Goal: Communication & Community: Answer question/provide support

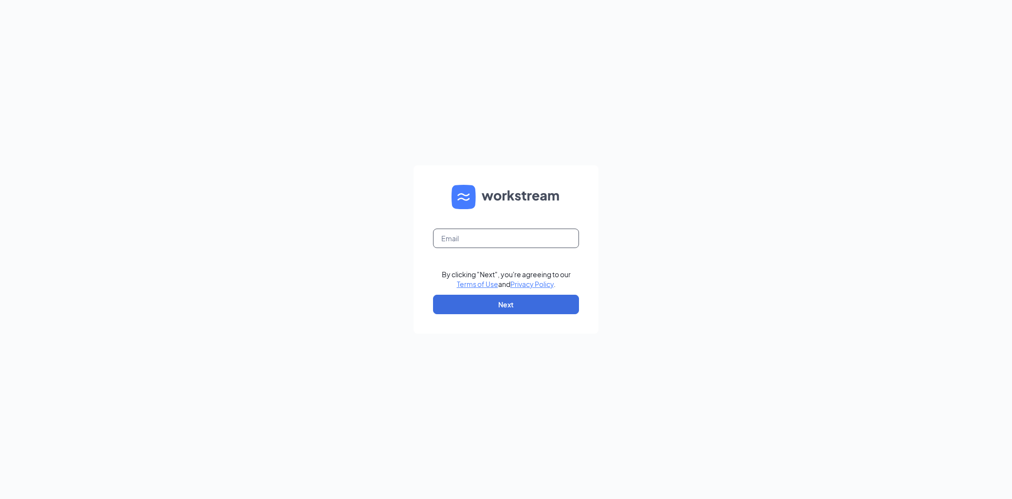
click at [503, 229] on form "By clicking "Next", you're agreeing to our Terms of Use and Privacy Policy . Ne…" at bounding box center [505, 249] width 185 height 168
click at [506, 234] on input "text" at bounding box center [506, 238] width 146 height 19
type input "[EMAIL_ADDRESS][DOMAIN_NAME]"
click at [534, 299] on button "Next" at bounding box center [506, 304] width 146 height 19
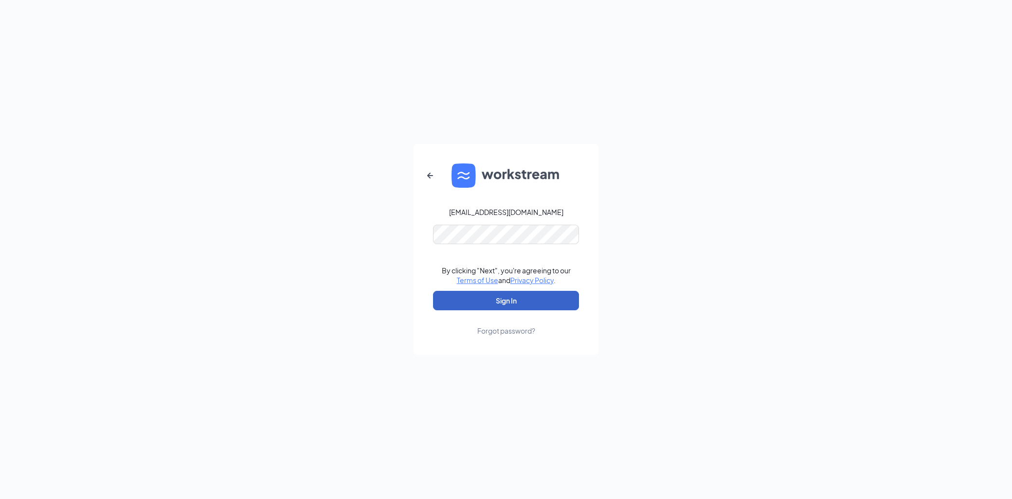
click at [544, 299] on button "Sign In" at bounding box center [506, 300] width 146 height 19
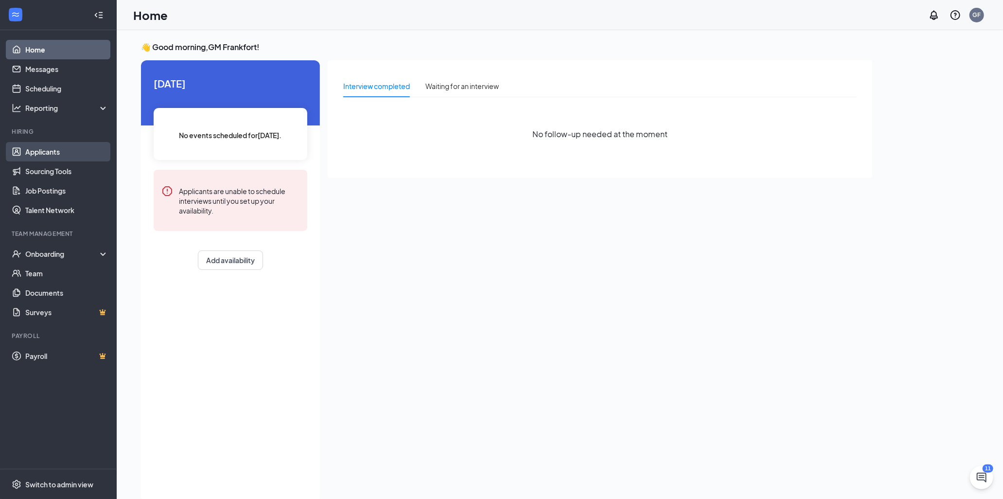
click at [70, 154] on link "Applicants" at bounding box center [66, 151] width 83 height 19
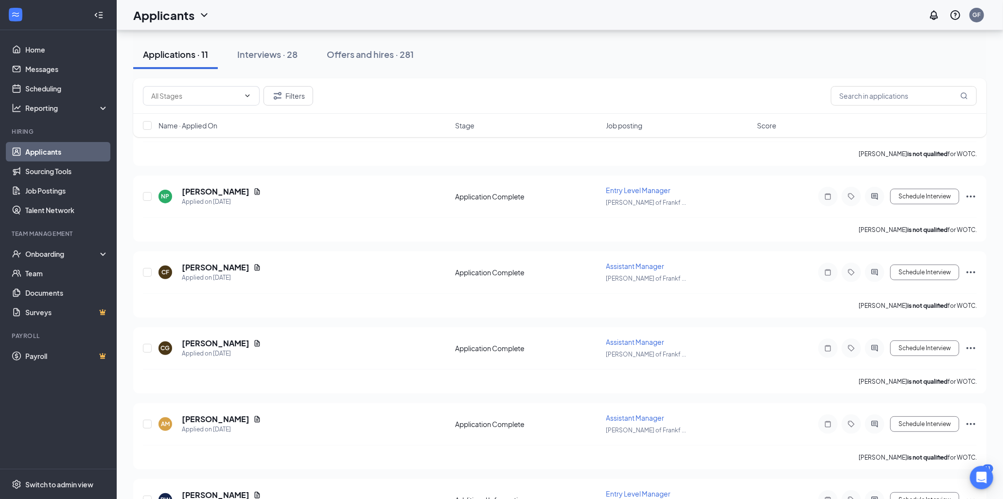
scroll to position [135, 0]
click at [258, 54] on div "Interviews · 28" at bounding box center [267, 54] width 60 height 12
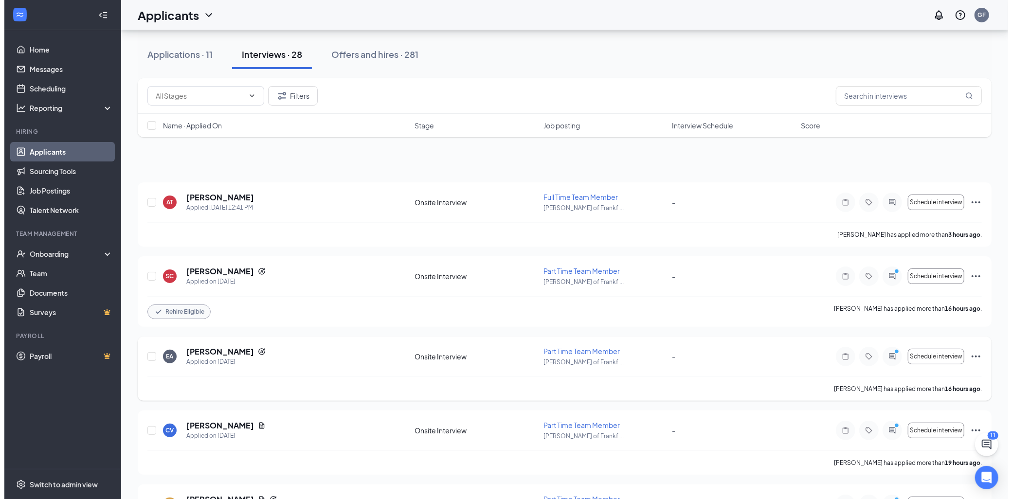
scroll to position [162, 0]
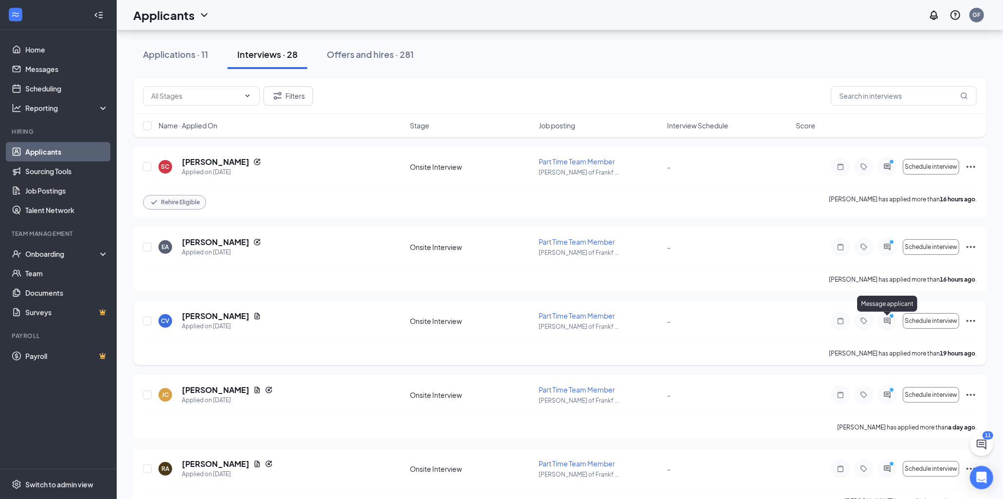
click at [888, 321] on icon "ActiveChat" at bounding box center [888, 321] width 6 height 6
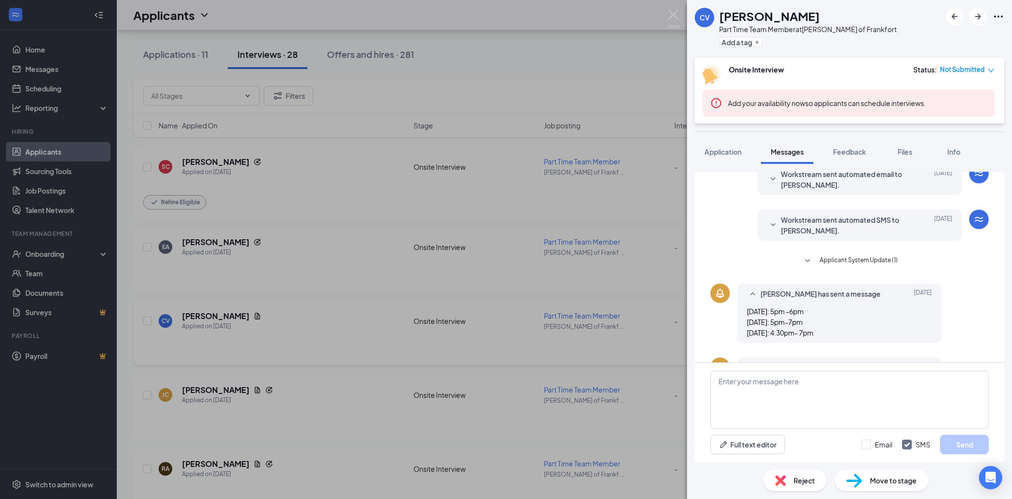
scroll to position [150, 0]
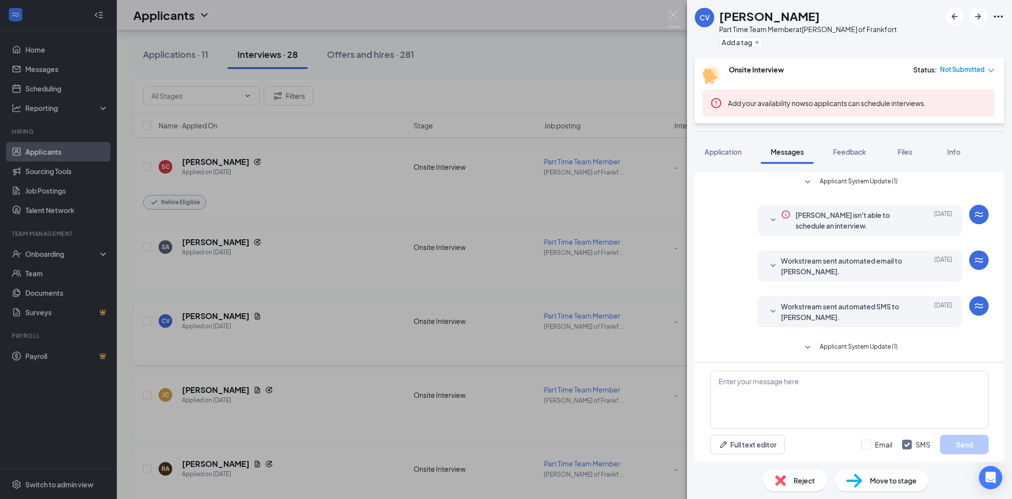
click at [767, 219] on icon "SmallChevronDown" at bounding box center [773, 220] width 12 height 12
click at [767, 218] on icon "SmallChevronDown" at bounding box center [773, 220] width 12 height 12
click at [767, 262] on icon "SmallChevronDown" at bounding box center [773, 266] width 12 height 12
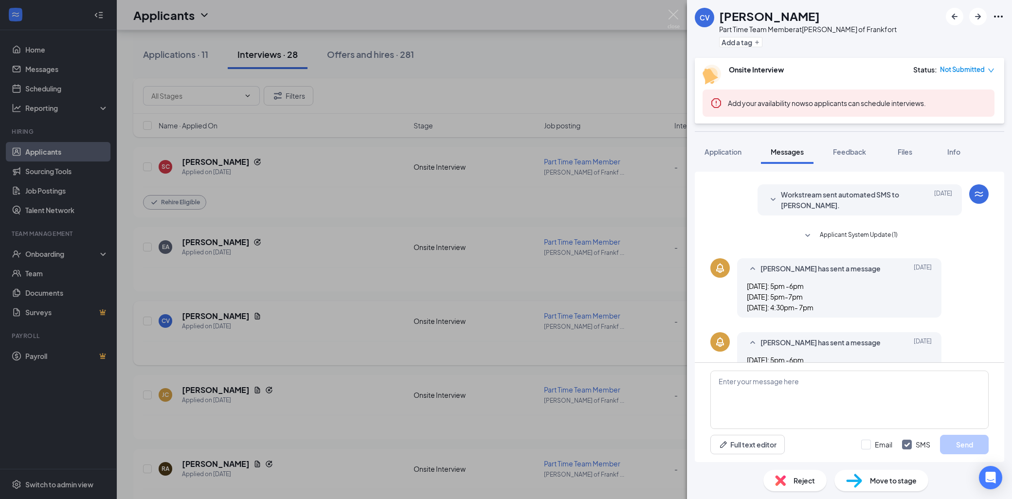
scroll to position [162, 0]
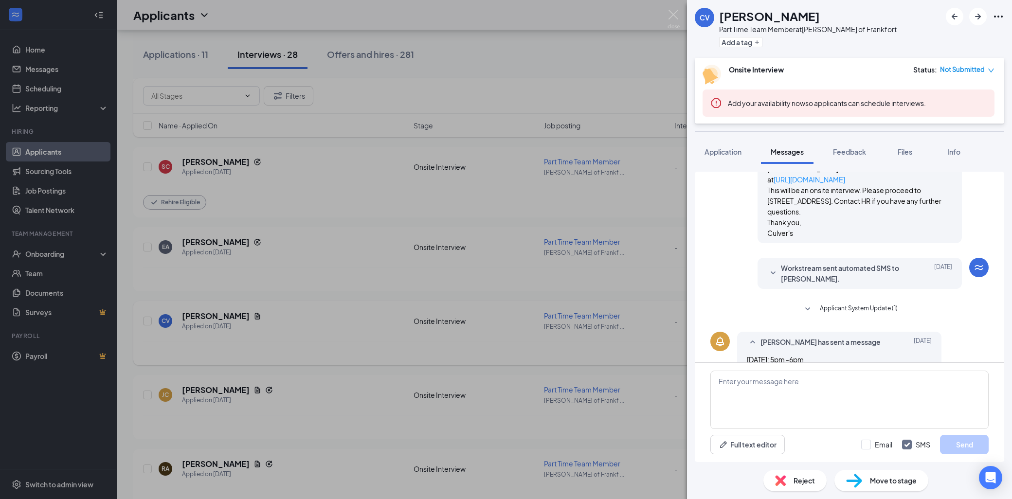
click at [804, 304] on icon "SmallChevronDown" at bounding box center [807, 309] width 12 height 12
click at [770, 275] on icon "SmallChevronDown" at bounding box center [773, 273] width 12 height 12
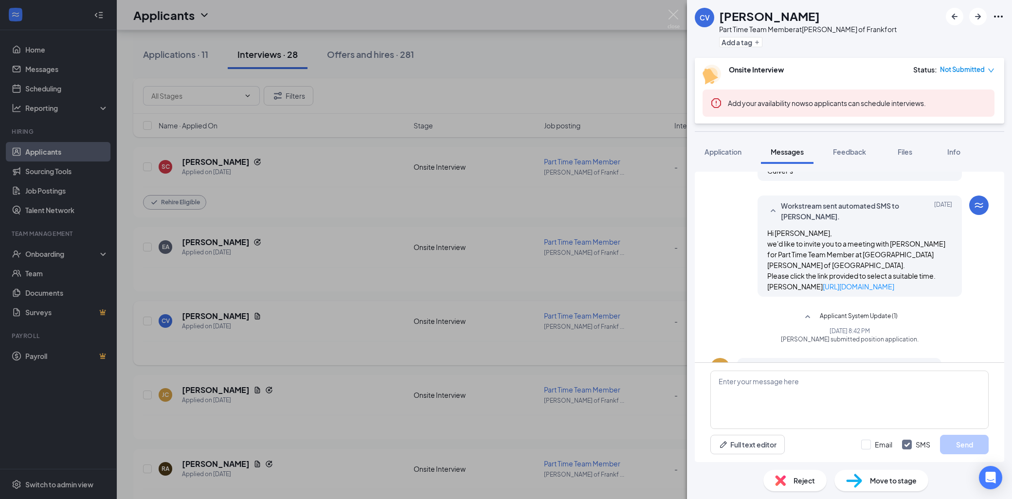
scroll to position [362, 0]
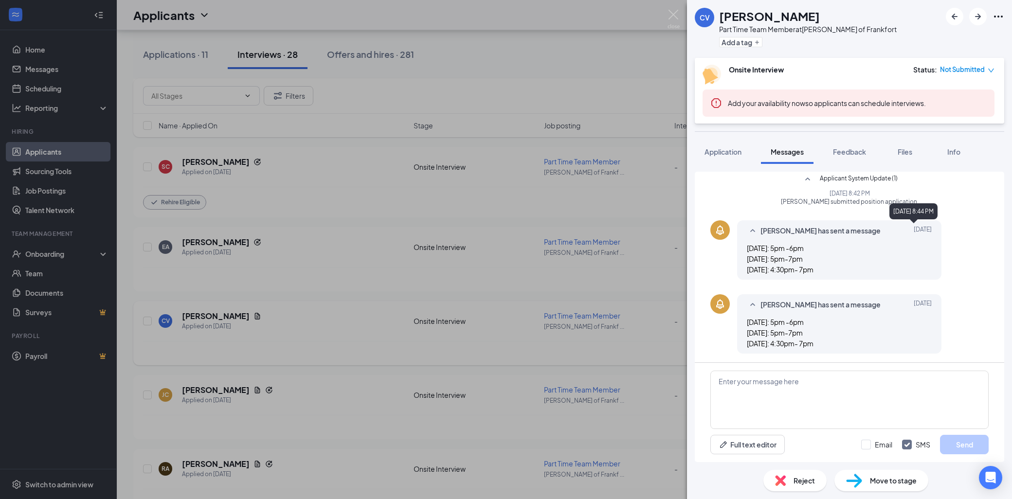
click at [916, 231] on span "Oct 14" at bounding box center [922, 231] width 18 height 12
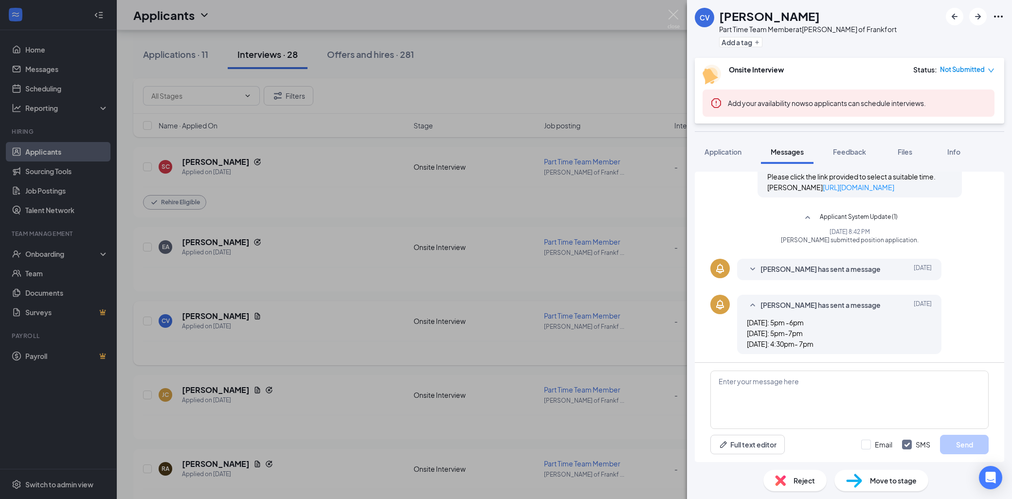
click at [923, 266] on span "Oct 14" at bounding box center [922, 270] width 18 height 12
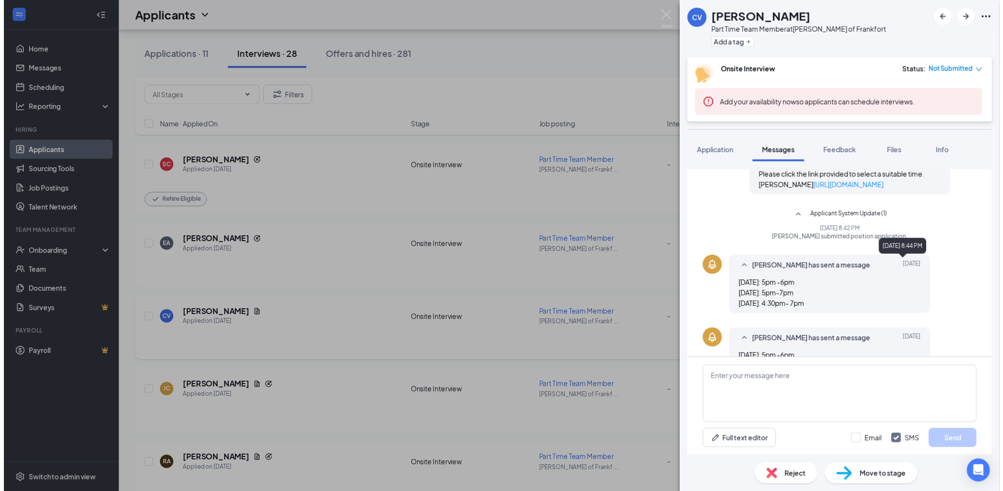
scroll to position [362, 0]
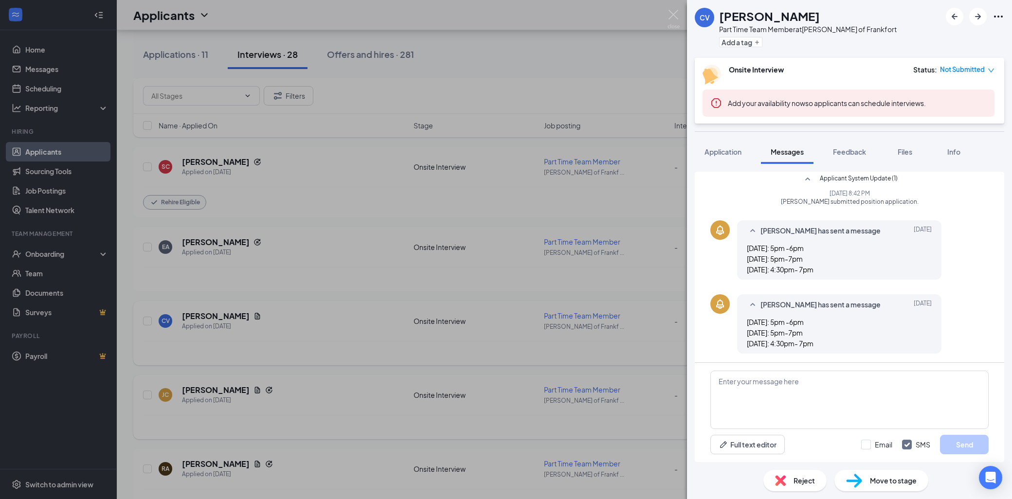
click at [323, 400] on div "CV Cloe Vandagrifft Part Time Team Member at Culver's of Frankfort Add a tag On…" at bounding box center [506, 249] width 1012 height 499
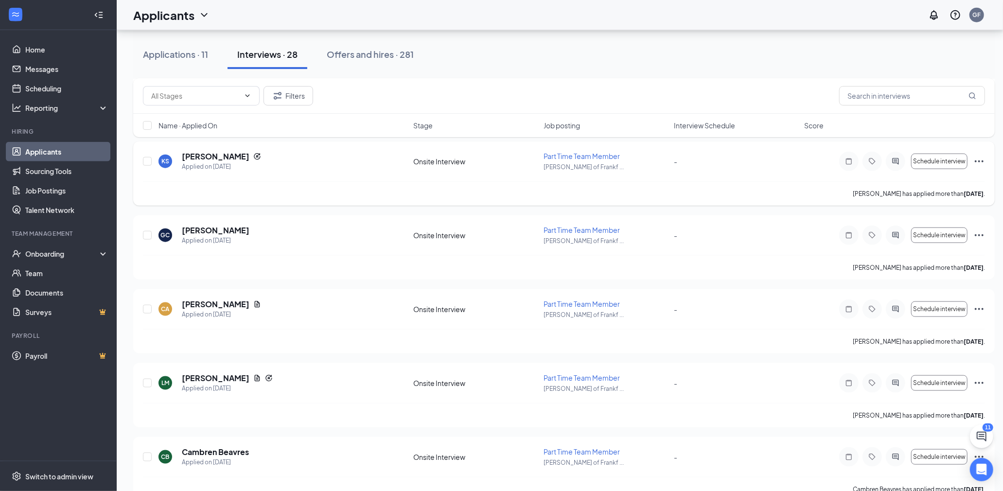
scroll to position [648, 0]
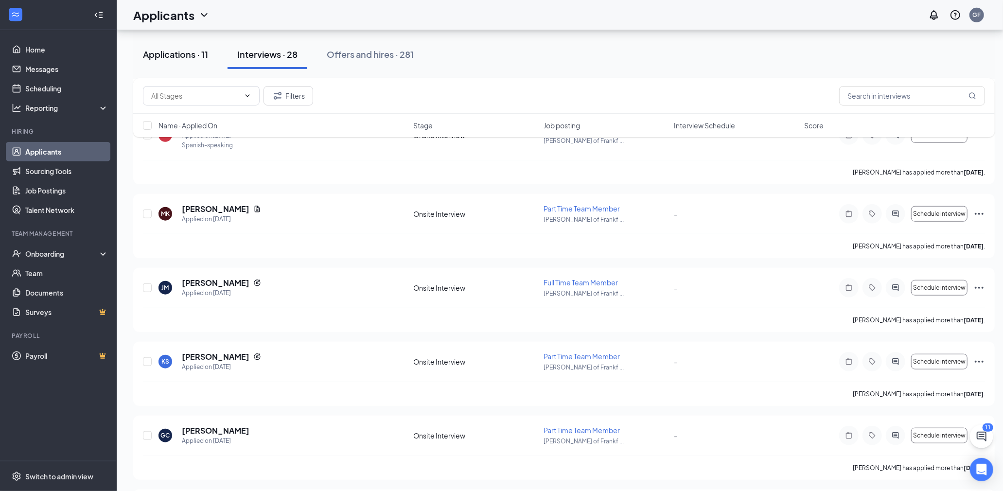
click at [173, 53] on div "Applications · 11" at bounding box center [175, 54] width 65 height 12
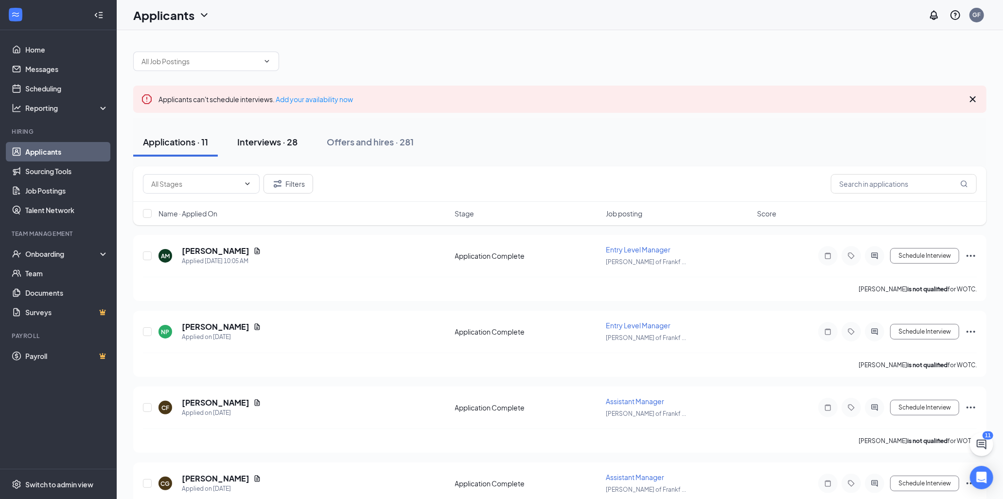
click at [279, 140] on div "Interviews · 28" at bounding box center [267, 142] width 60 height 12
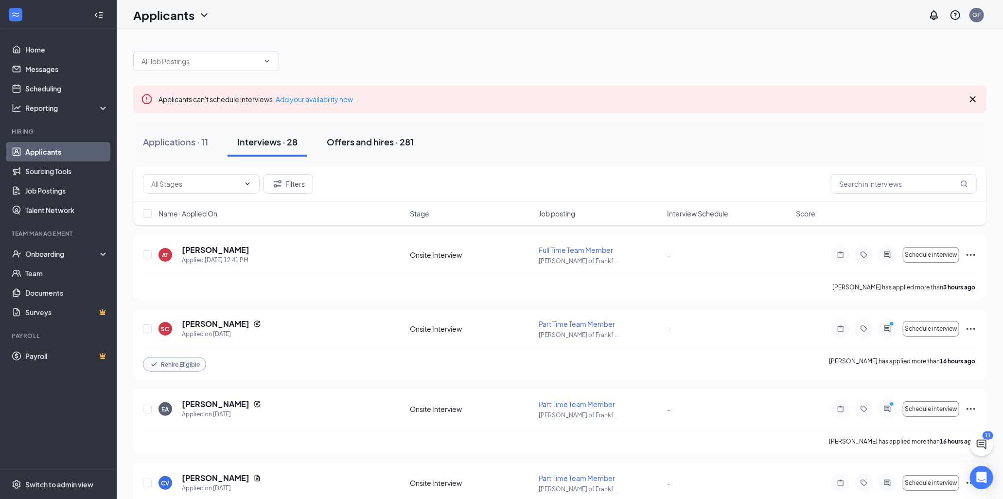
click at [361, 146] on div "Offers and hires · 281" at bounding box center [370, 142] width 87 height 12
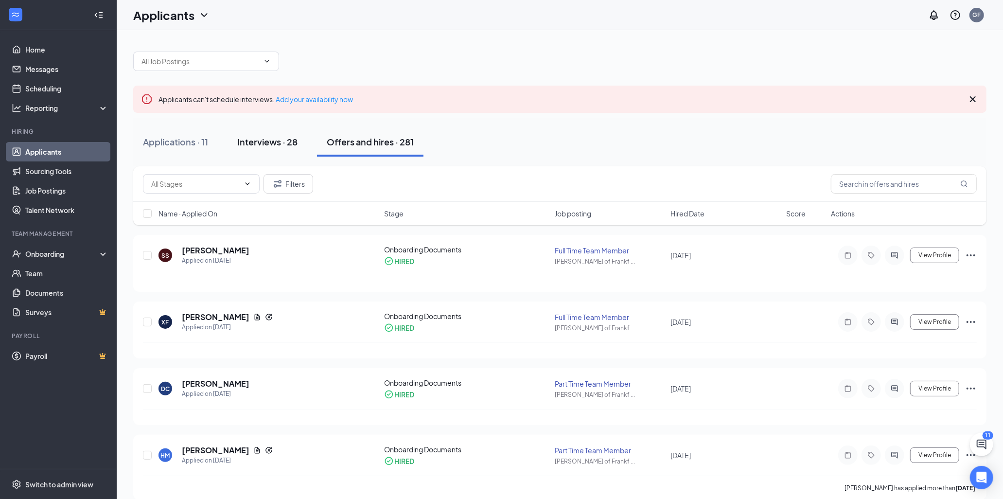
click at [273, 142] on div "Interviews · 28" at bounding box center [267, 142] width 60 height 12
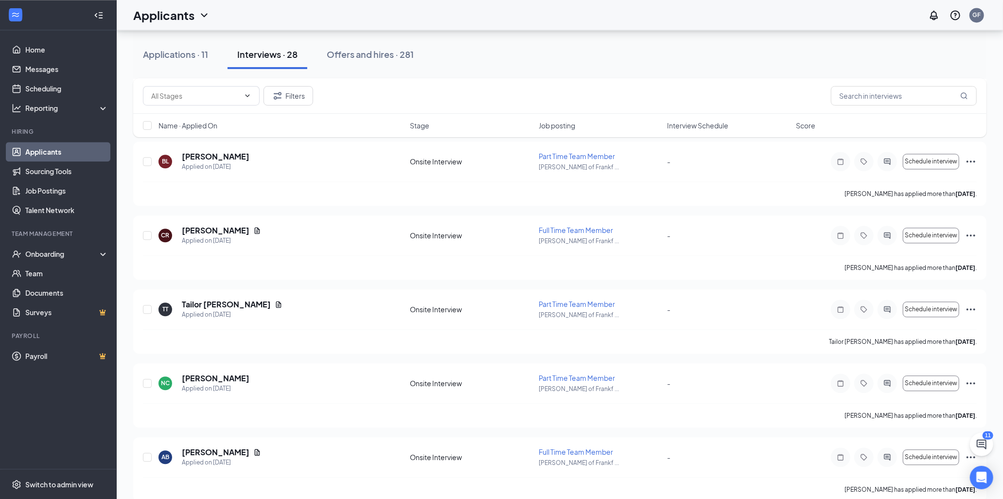
scroll to position [1824, 0]
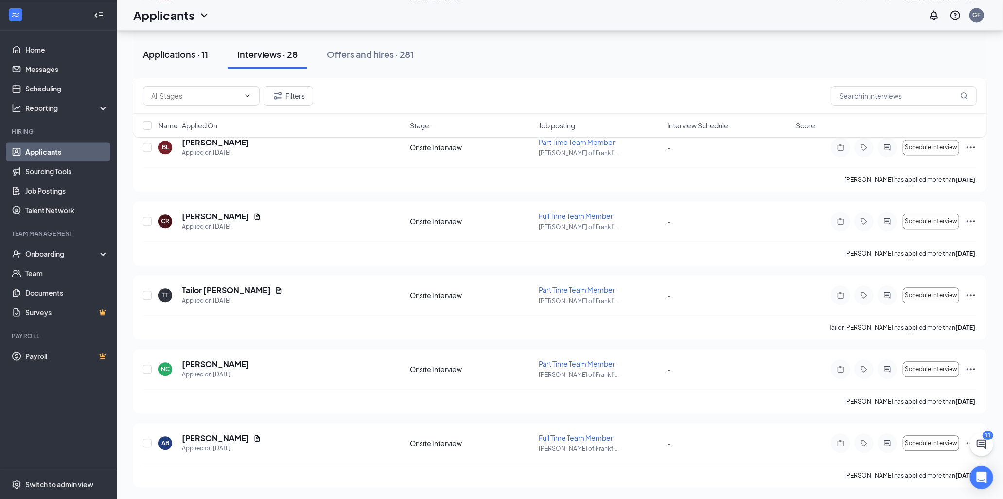
click at [188, 61] on button "Applications · 11" at bounding box center [175, 54] width 85 height 29
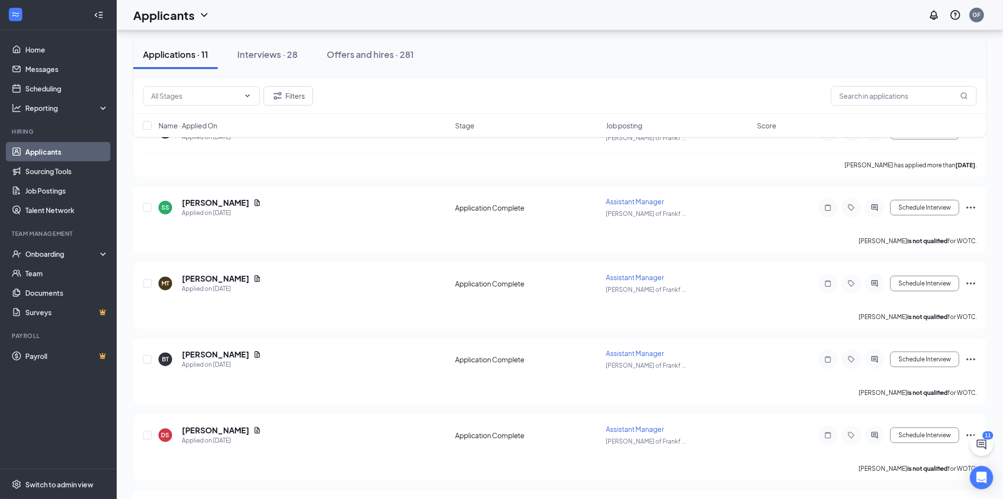
scroll to position [567, 0]
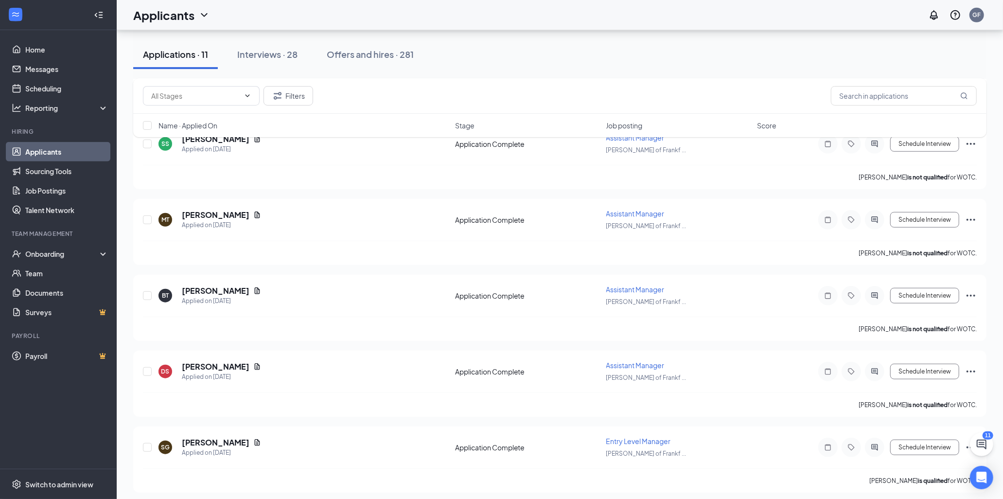
click at [839, 85] on div "Filters" at bounding box center [559, 96] width 853 height 36
click at [844, 87] on input "text" at bounding box center [904, 95] width 146 height 19
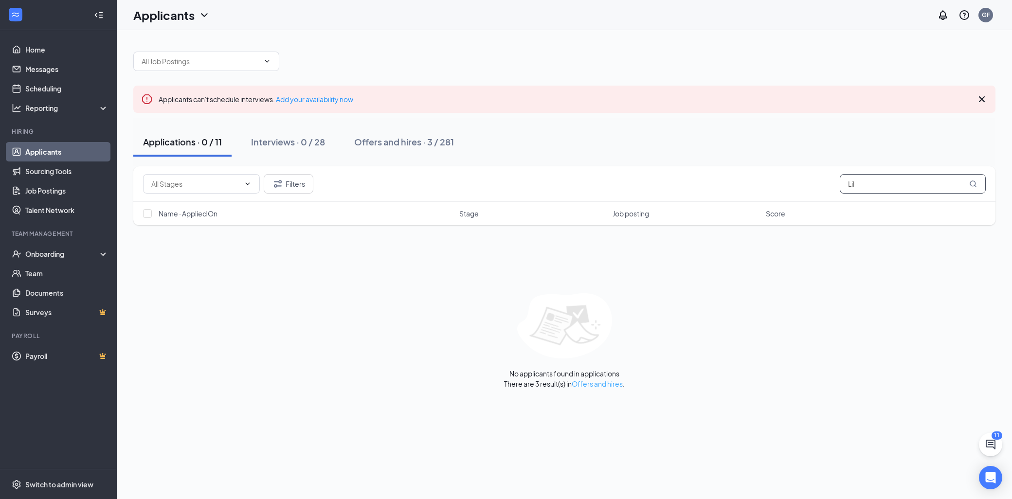
type input "Lil"
click at [609, 381] on link "Offers and hires" at bounding box center [596, 383] width 51 height 9
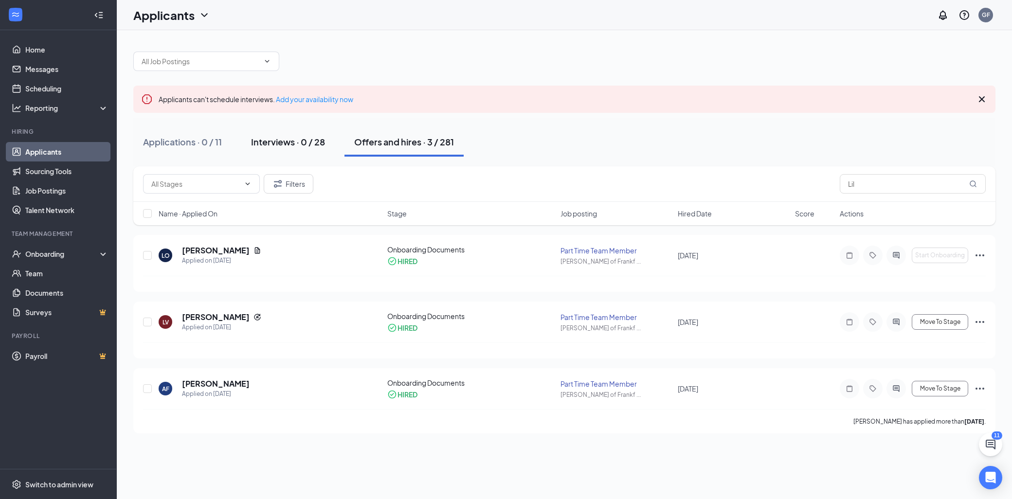
click at [281, 138] on div "Interviews · 0 / 28" at bounding box center [288, 142] width 74 height 12
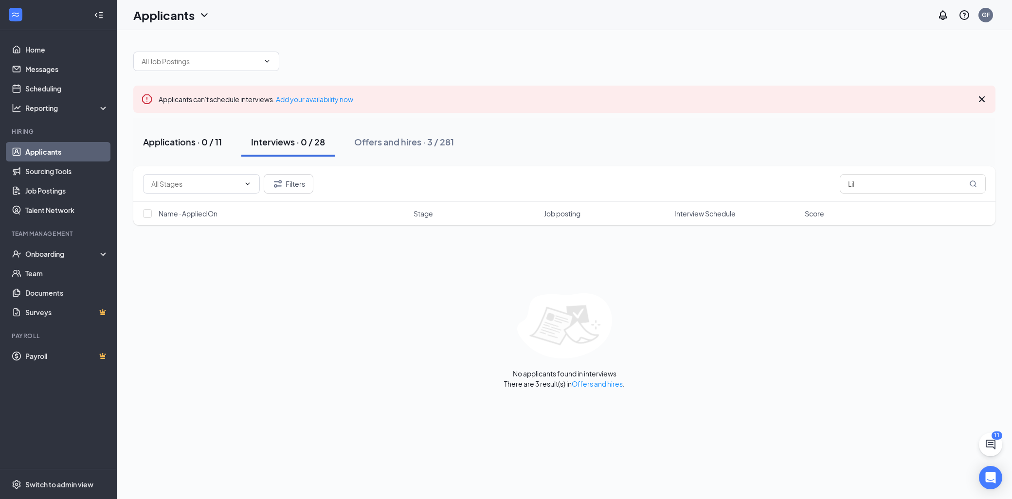
click at [198, 140] on div "Applications · 0 / 11" at bounding box center [182, 142] width 79 height 12
click at [288, 142] on div "Interviews · 0 / 28" at bounding box center [288, 142] width 74 height 12
click at [383, 142] on div "Offers and hires · 3 / 281" at bounding box center [404, 142] width 100 height 12
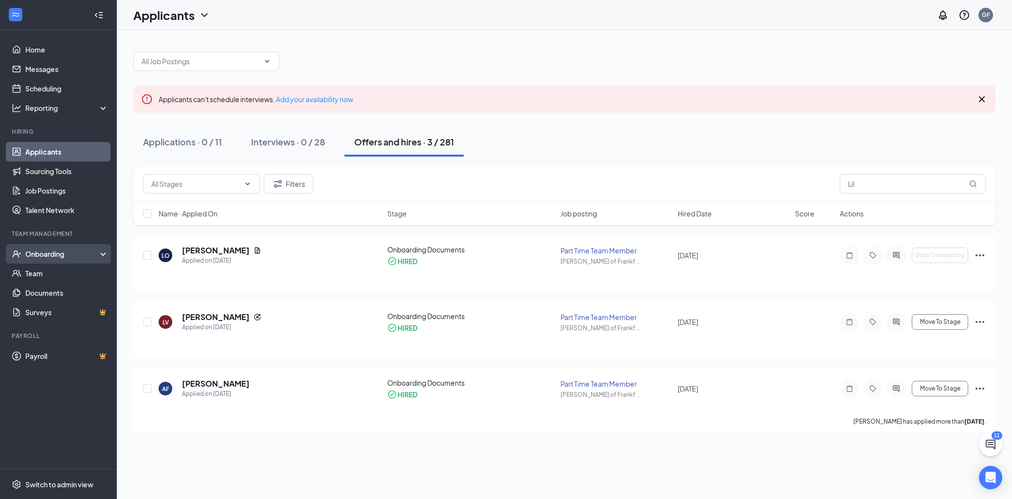
click at [71, 244] on li "Onboarding" at bounding box center [58, 253] width 116 height 19
click at [71, 251] on div "Onboarding" at bounding box center [62, 254] width 75 height 10
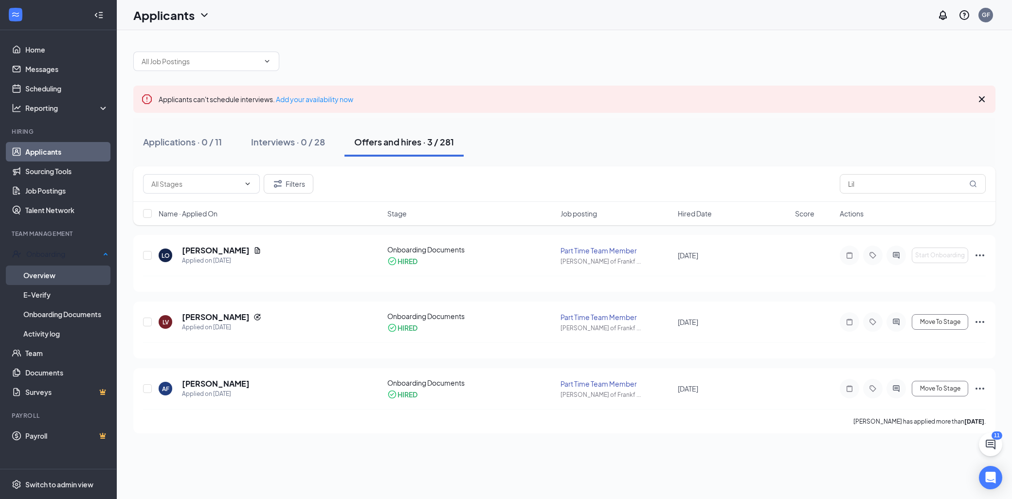
click at [57, 269] on link "Overview" at bounding box center [65, 275] width 85 height 19
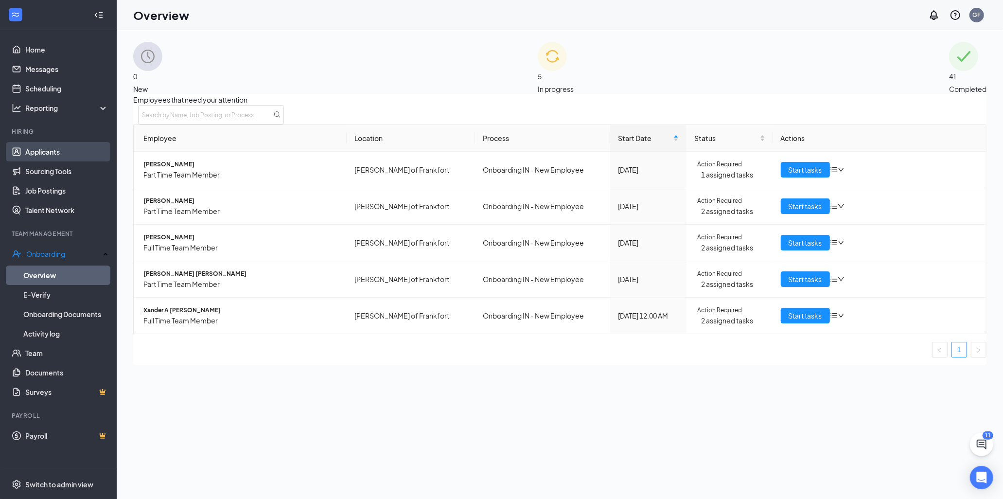
click at [42, 154] on link "Applicants" at bounding box center [66, 151] width 83 height 19
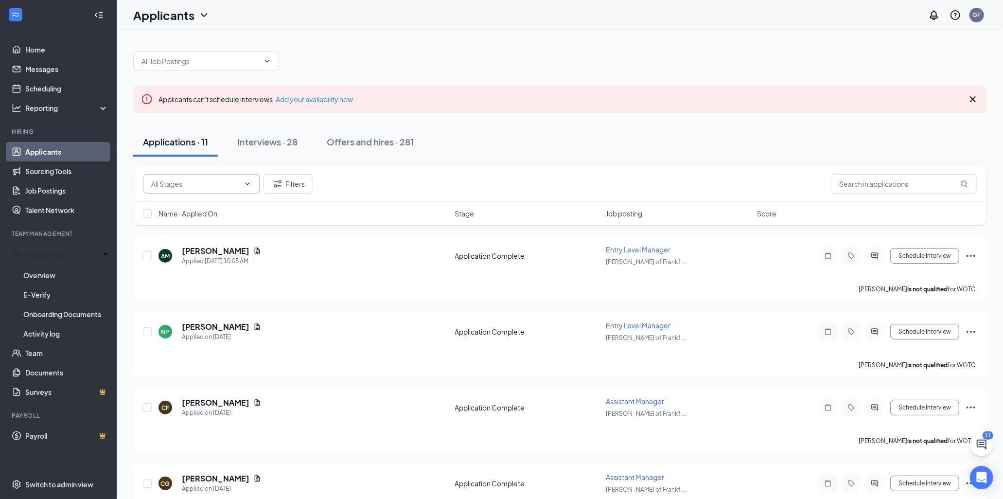
click at [231, 187] on input "text" at bounding box center [195, 183] width 89 height 11
click at [231, 185] on input "text" at bounding box center [195, 183] width 89 height 11
click at [249, 147] on div "Interviews · 28" at bounding box center [267, 142] width 60 height 12
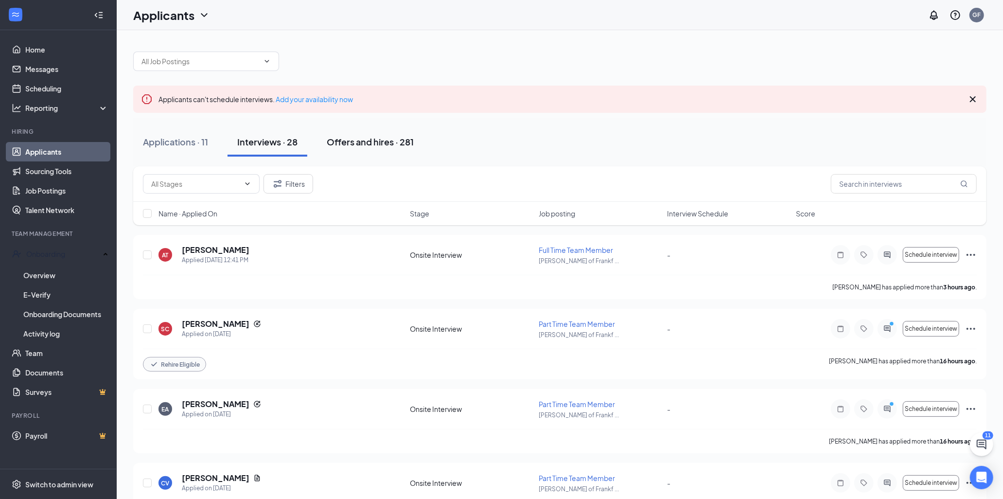
click at [351, 140] on div "Offers and hires · 281" at bounding box center [370, 142] width 87 height 12
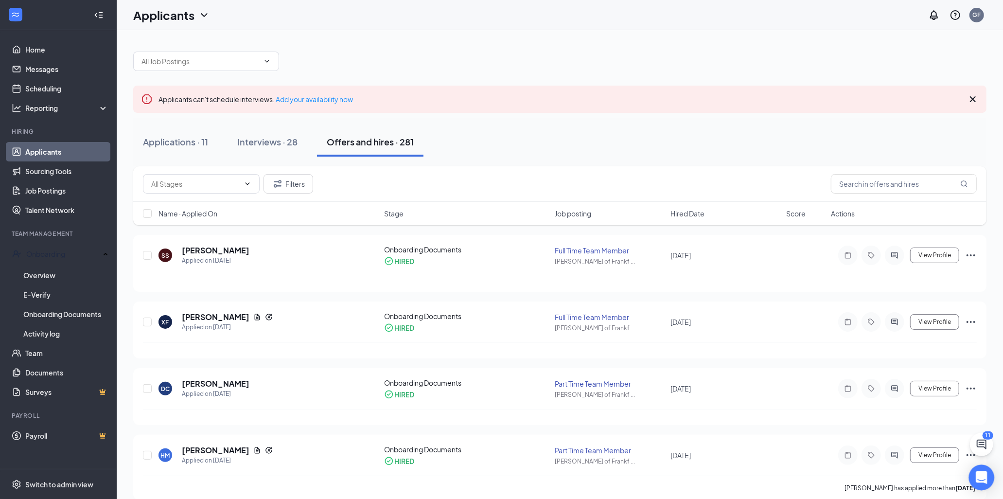
click at [984, 470] on div "Open Intercom Messenger" at bounding box center [982, 478] width 26 height 26
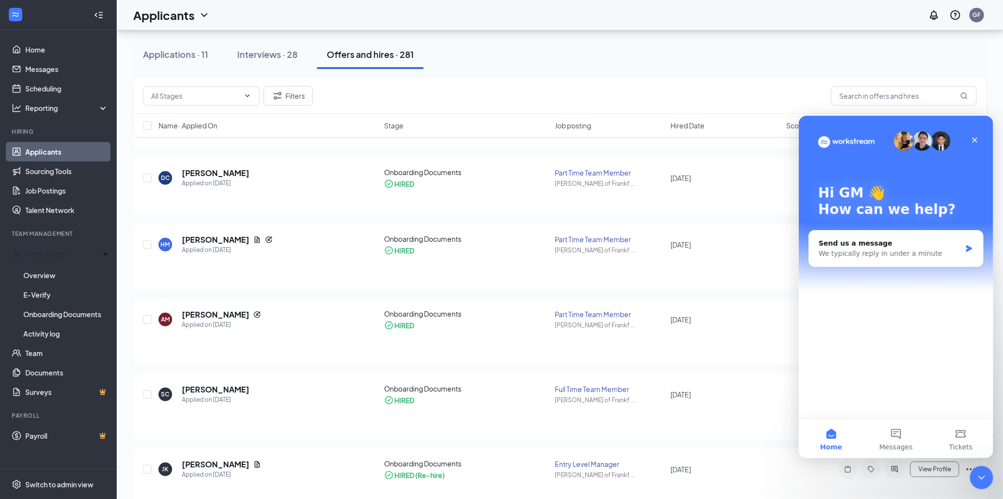
scroll to position [216, 0]
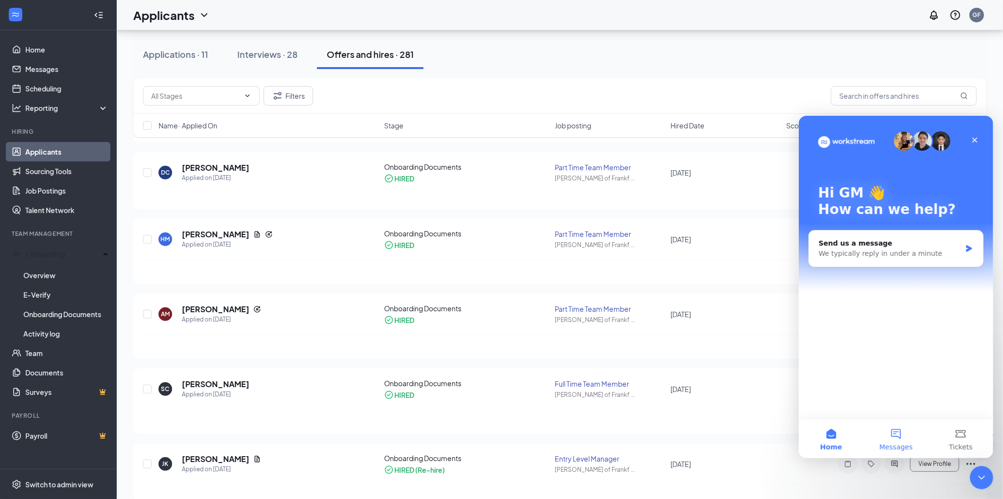
click at [904, 435] on button "Messages" at bounding box center [895, 438] width 65 height 39
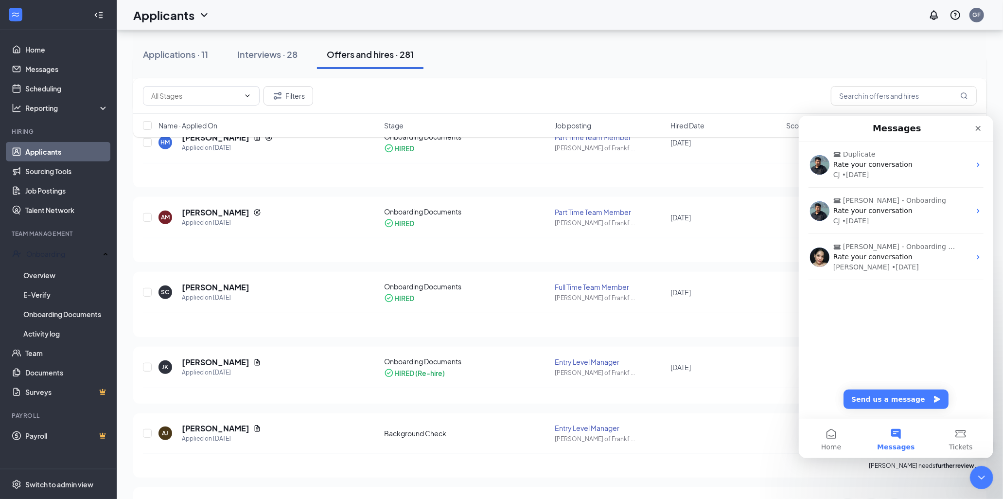
scroll to position [0, 0]
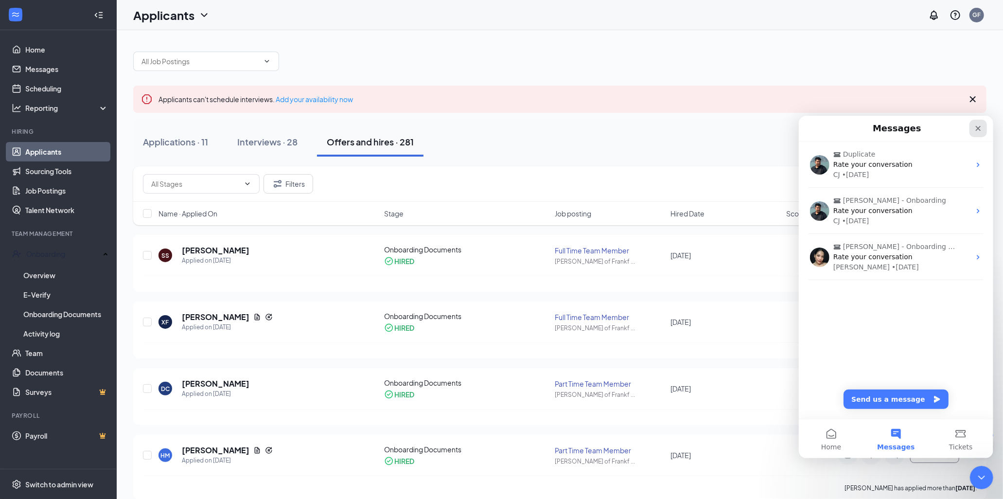
click at [976, 128] on icon "Close" at bounding box center [978, 128] width 8 height 8
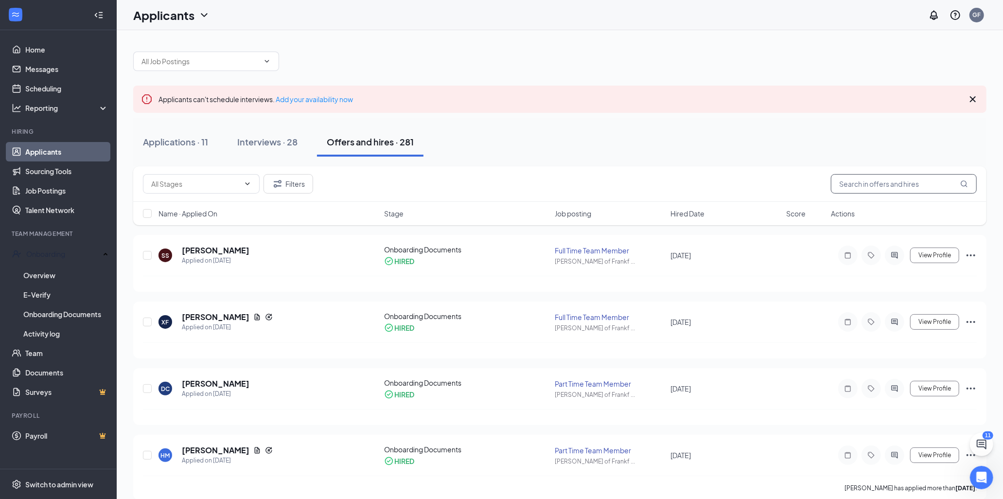
click at [913, 181] on input "text" at bounding box center [904, 183] width 146 height 19
click at [913, 182] on input "text" at bounding box center [904, 183] width 146 height 19
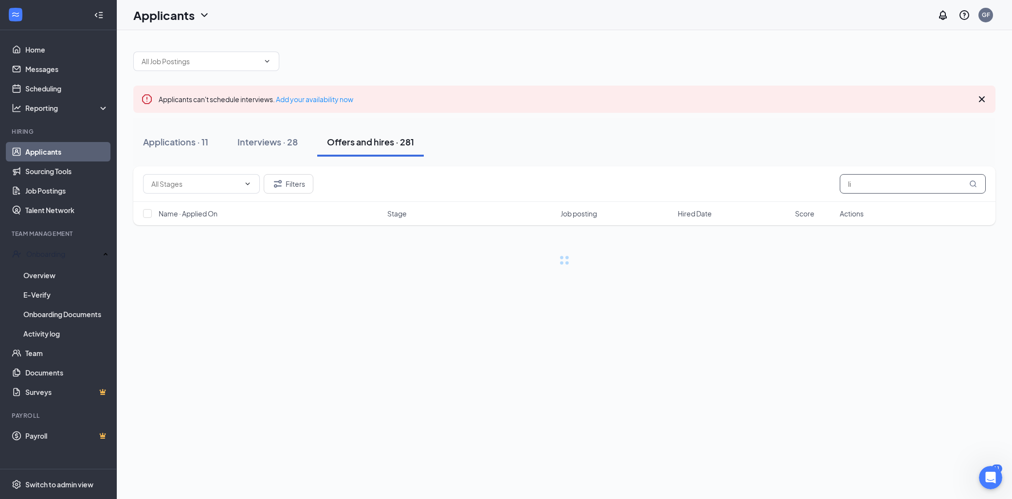
type input "l"
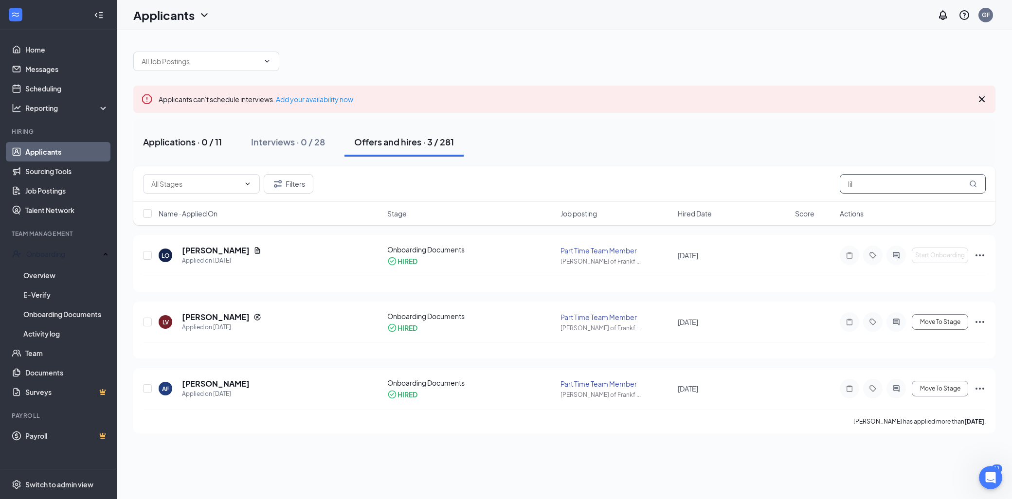
type input "lil"
click at [197, 150] on button "Applications · 0 / 11" at bounding box center [182, 141] width 98 height 29
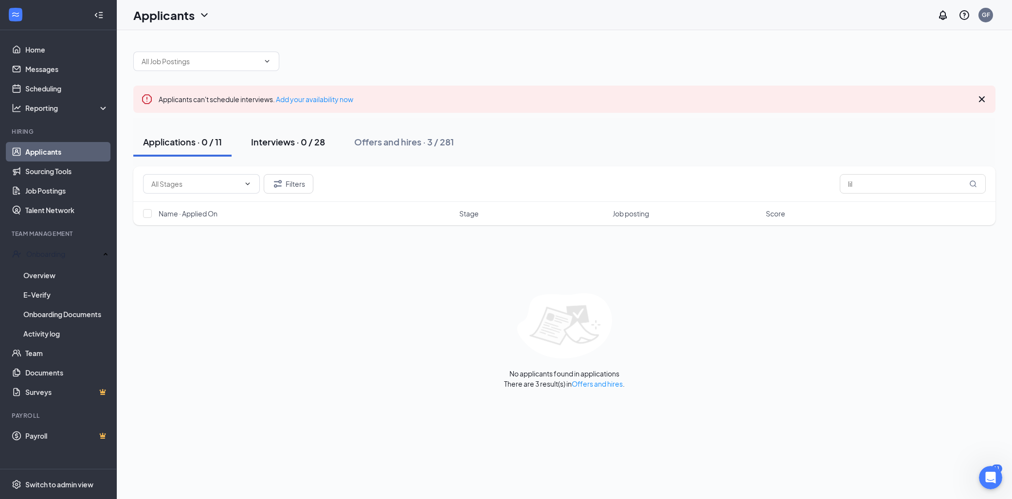
click at [265, 139] on div "Interviews · 0 / 28" at bounding box center [288, 142] width 74 height 12
click at [385, 144] on div "Offers and hires · 3 / 281" at bounding box center [404, 142] width 100 height 12
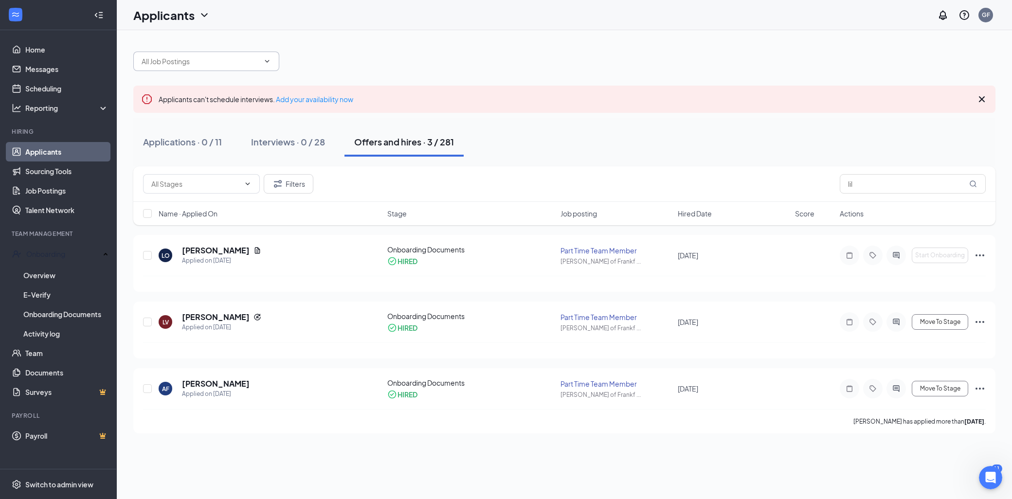
drag, startPoint x: 252, startPoint y: 76, endPoint x: 251, endPoint y: 71, distance: 5.4
click at [252, 75] on div "Applicants can't schedule interviews. Add your availability now Applications · …" at bounding box center [564, 237] width 862 height 391
click at [251, 71] on span at bounding box center [206, 61] width 146 height 19
click at [199, 18] on icon "ChevronDown" at bounding box center [204, 15] width 12 height 12
click at [199, 15] on icon "ChevronDown" at bounding box center [204, 15] width 12 height 12
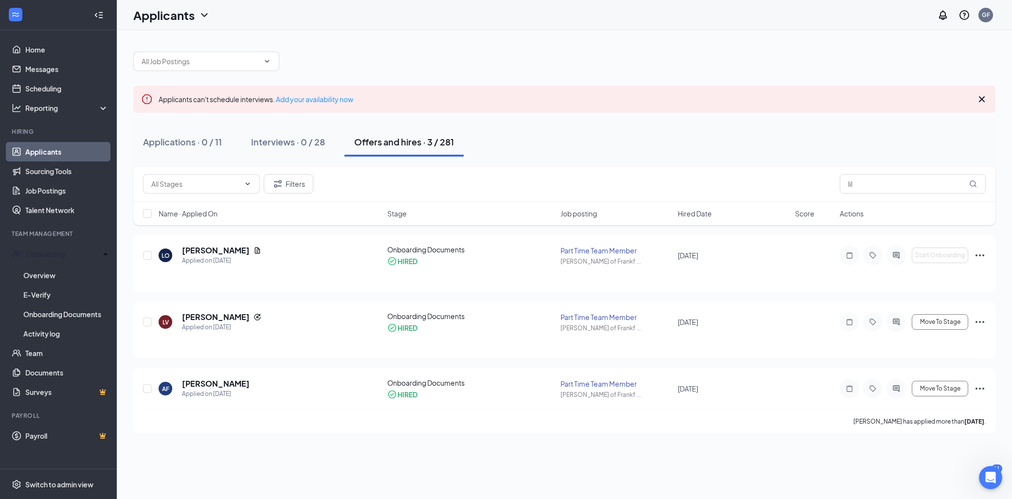
click at [199, 15] on icon "ChevronDown" at bounding box center [204, 15] width 12 height 12
click at [185, 56] on link "Archived applicants" at bounding box center [171, 51] width 65 height 10
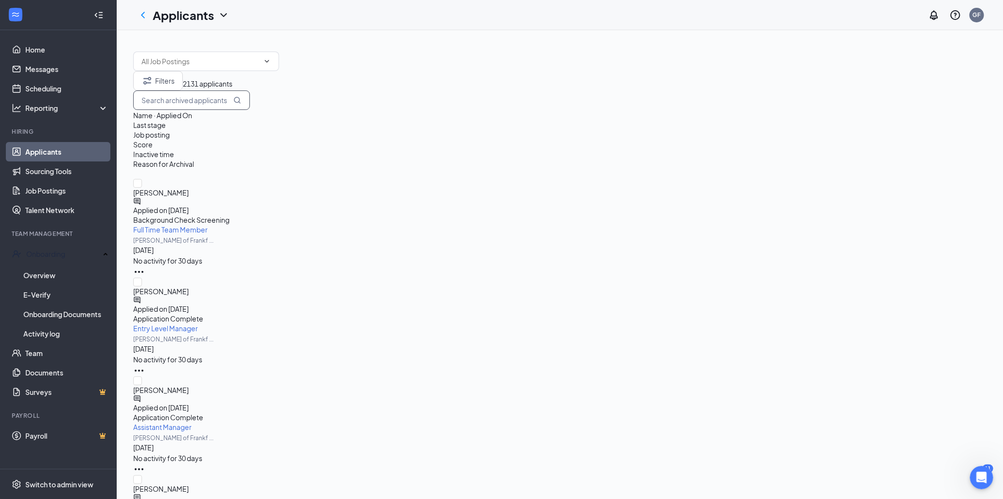
click at [250, 110] on input "text" at bounding box center [191, 99] width 117 height 19
type input "lil"
drag, startPoint x: 209, startPoint y: 298, endPoint x: 229, endPoint y: 298, distance: 19.5
click at [189, 498] on span "Applied on Nov 2, 2023" at bounding box center [160, 506] width 55 height 9
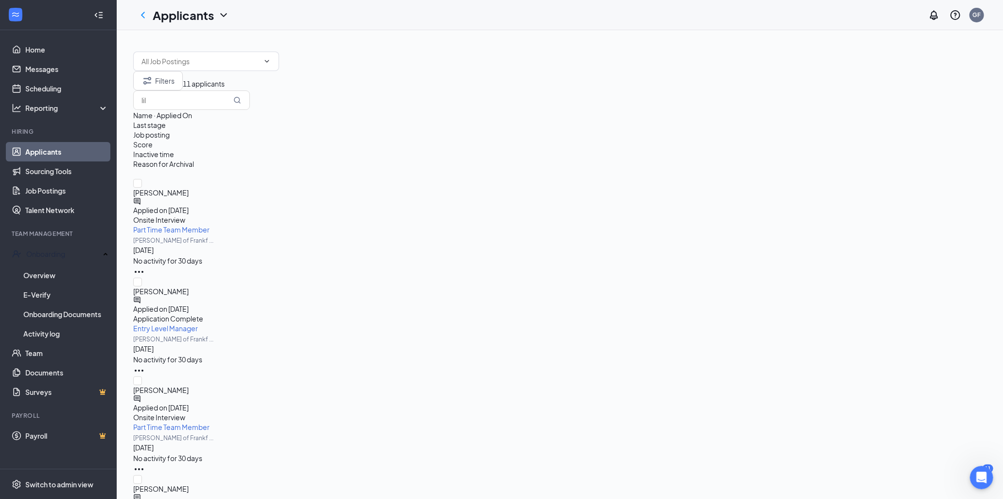
click at [198, 484] on span "Lilly Burnette" at bounding box center [559, 489] width 853 height 10
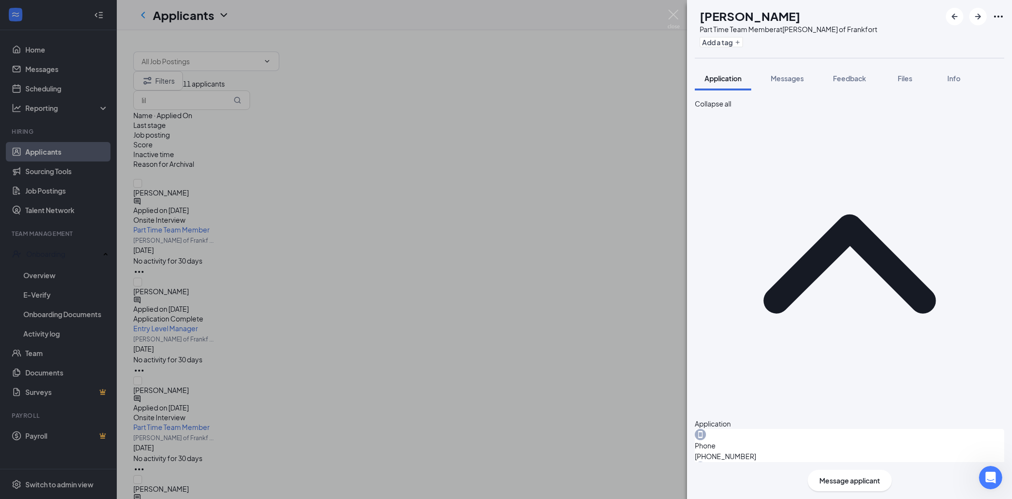
click at [996, 16] on icon "Ellipses" at bounding box center [998, 17] width 12 height 12
click at [781, 86] on button "Messages" at bounding box center [787, 78] width 53 height 24
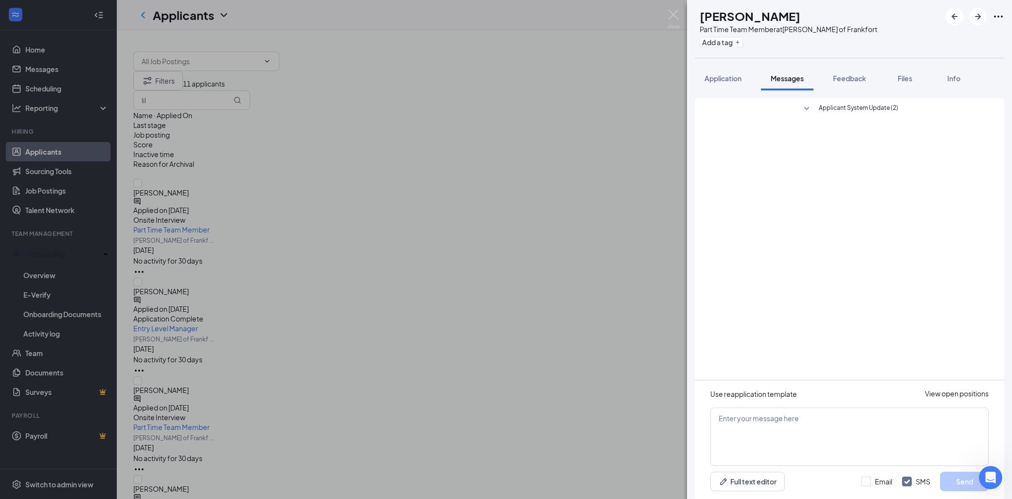
drag, startPoint x: 473, startPoint y: 101, endPoint x: 455, endPoint y: 109, distance: 19.6
click at [473, 100] on div "LB Lilly Burnette Part Time Team Member at Culver's of Frankfort Add a tag Appl…" at bounding box center [506, 249] width 1012 height 499
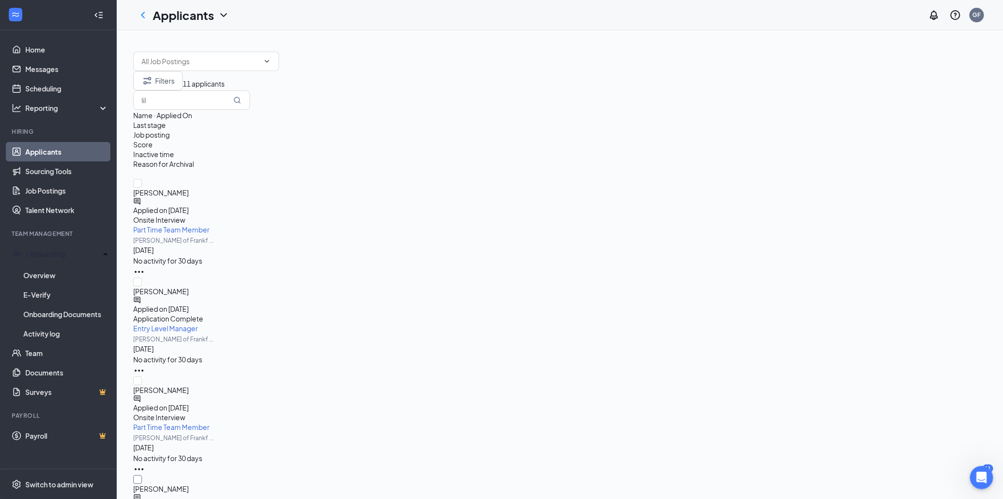
click at [142, 475] on input "checkbox" at bounding box center [137, 479] width 9 height 9
click at [220, 19] on icon "ChevronDown" at bounding box center [224, 15] width 12 height 12
click at [220, 16] on icon "ChevronDown" at bounding box center [224, 15] width 12 height 12
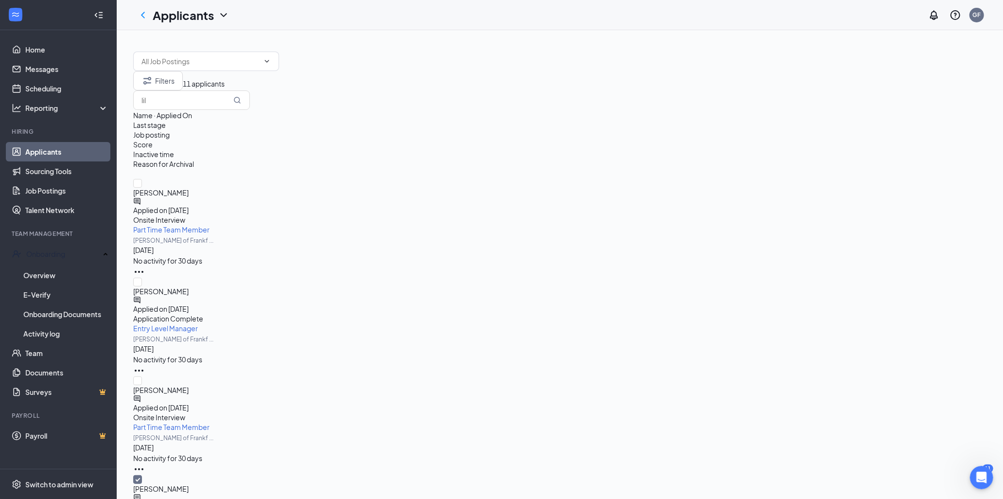
drag, startPoint x: 495, startPoint y: 50, endPoint x: 435, endPoint y: 74, distance: 64.8
click at [495, 50] on div at bounding box center [559, 56] width 853 height 29
click at [142, 475] on input "checkbox" at bounding box center [137, 479] width 9 height 9
checkbox input "false"
click at [183, 484] on span "Lilly Burnette" at bounding box center [559, 489] width 853 height 10
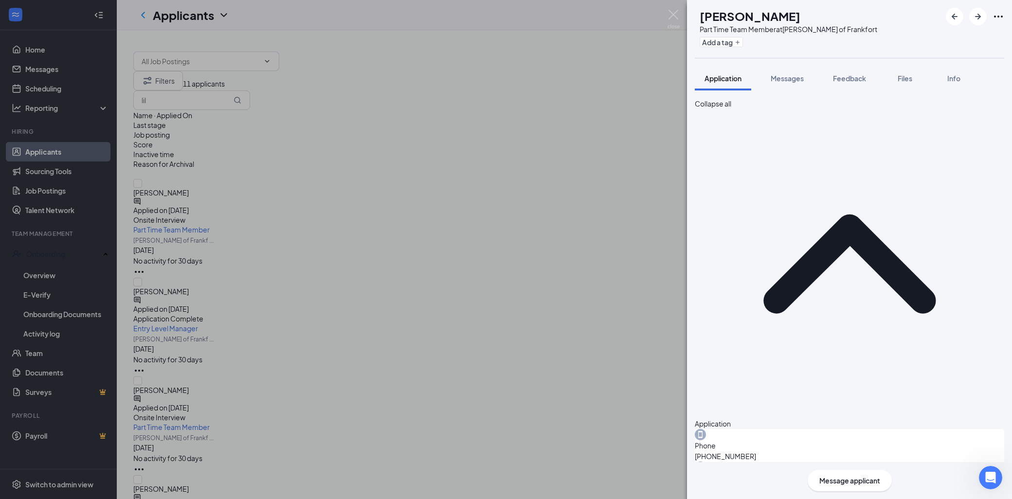
click at [995, 20] on icon "Ellipses" at bounding box center [998, 17] width 12 height 12
click at [996, 18] on icon "Ellipses" at bounding box center [998, 17] width 12 height 12
click at [803, 79] on span "Messages" at bounding box center [786, 78] width 33 height 9
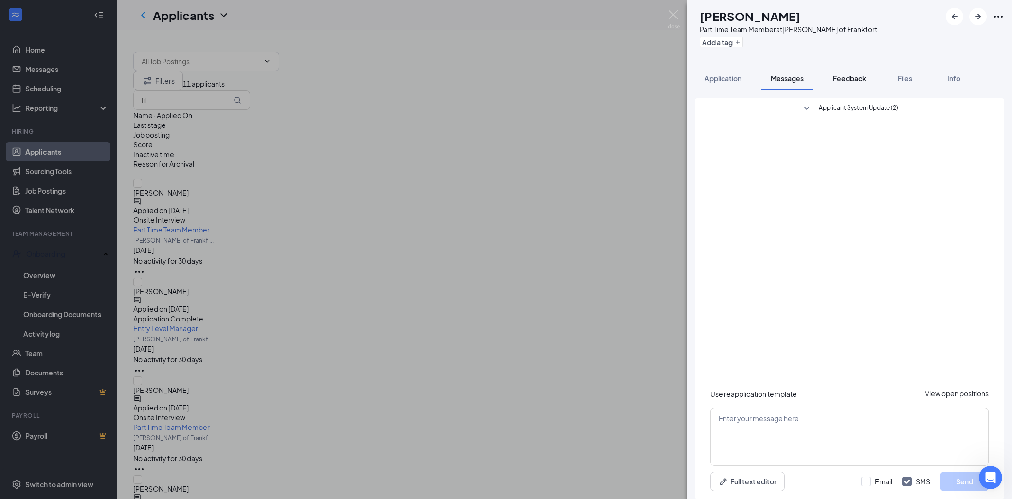
click at [829, 80] on button "Feedback" at bounding box center [849, 78] width 53 height 24
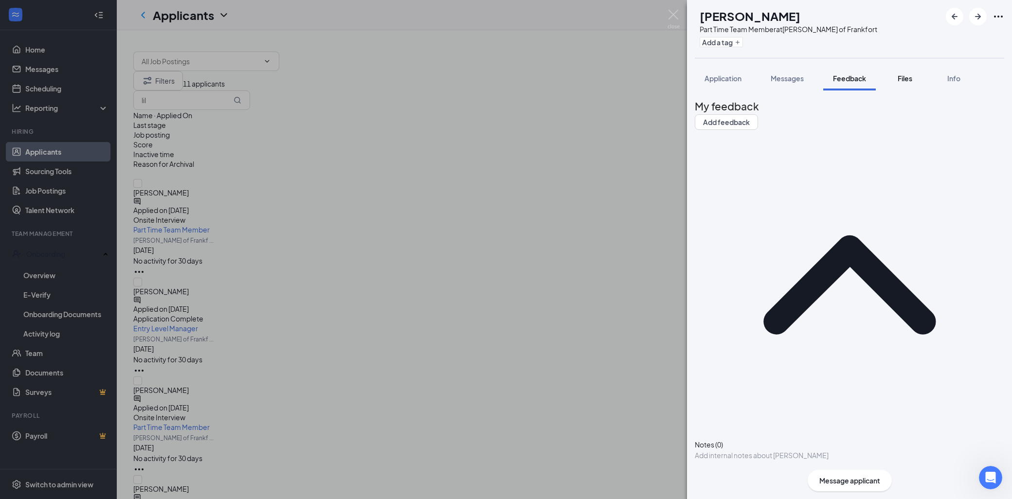
click at [896, 78] on div "Files" at bounding box center [904, 78] width 19 height 10
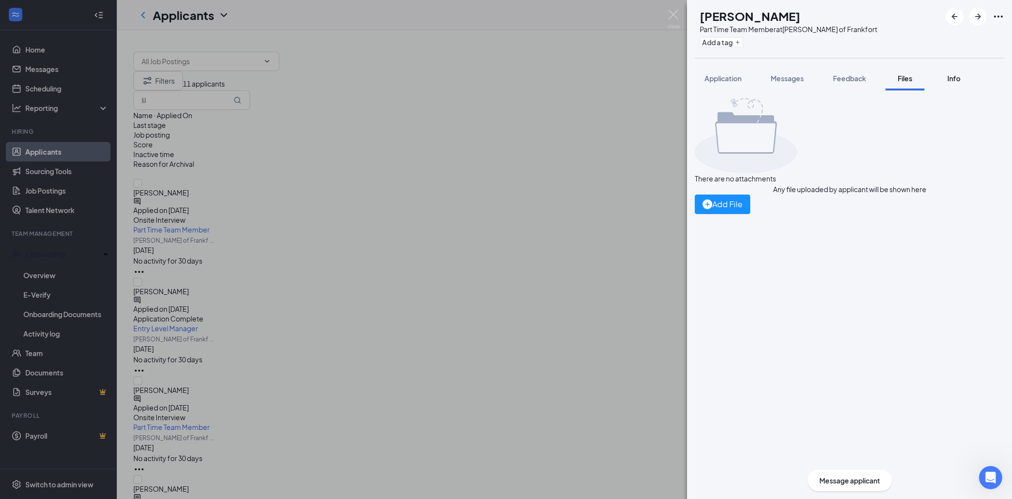
click at [950, 79] on span "Info" at bounding box center [953, 78] width 13 height 9
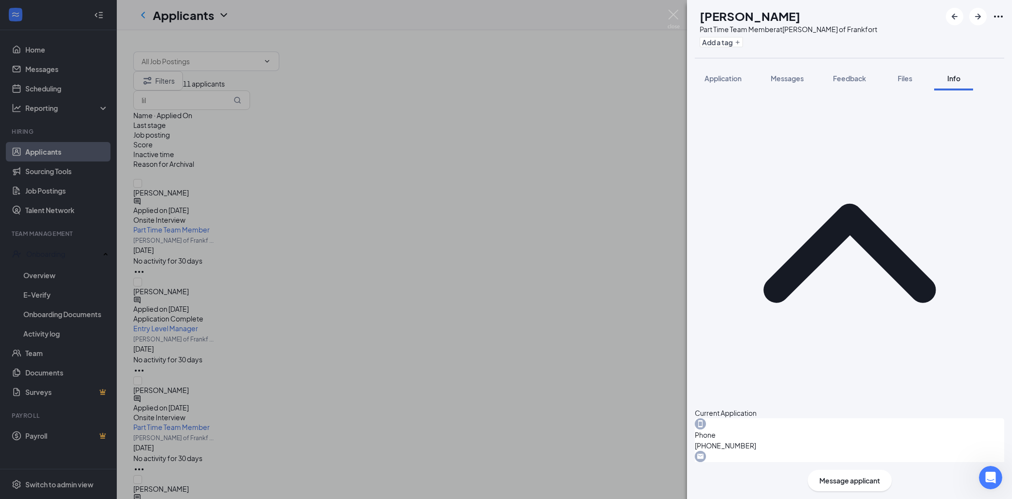
drag, startPoint x: 100, startPoint y: 158, endPoint x: 96, endPoint y: 155, distance: 5.2
click at [100, 158] on div "LB Lilly Burnette Part Time Team Member at Culver's of Frankfort Add a tag Appl…" at bounding box center [506, 249] width 1012 height 499
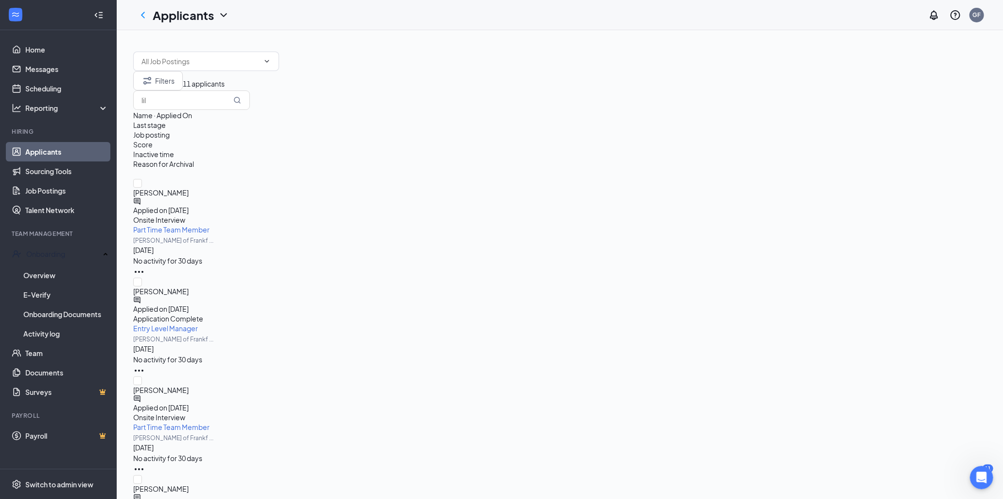
click at [88, 152] on link "Applicants" at bounding box center [66, 151] width 83 height 19
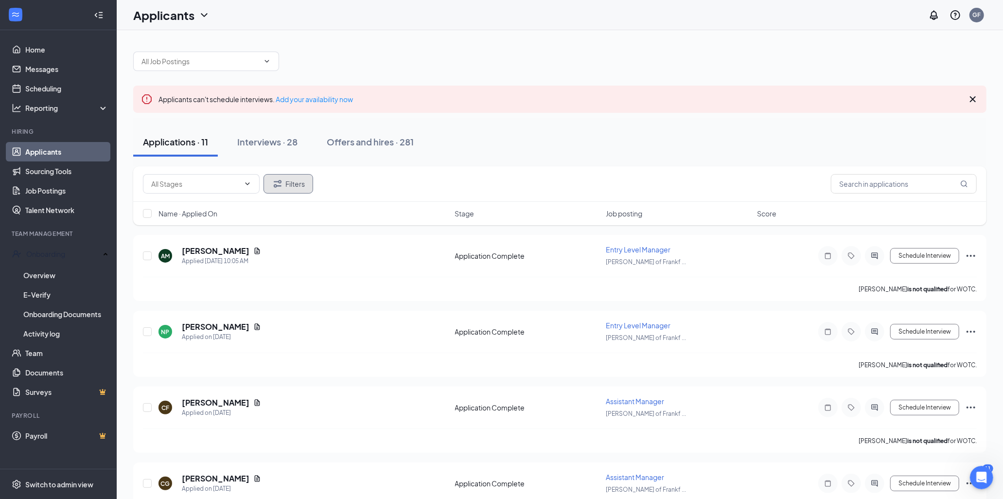
click at [288, 184] on button "Filters" at bounding box center [289, 183] width 50 height 19
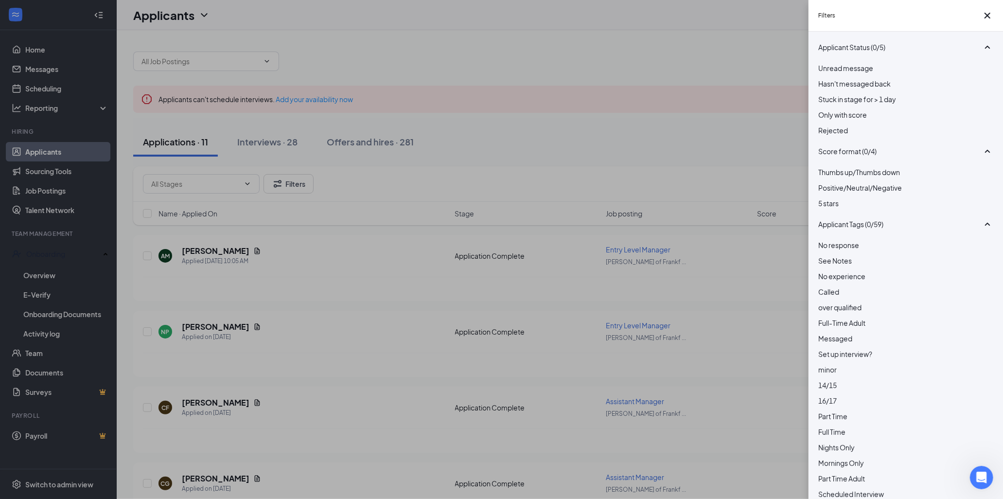
click at [546, 204] on div "Filters Applicant Status (0/5) Unread message Hasn't messaged back Stuck in sta…" at bounding box center [501, 249] width 1003 height 499
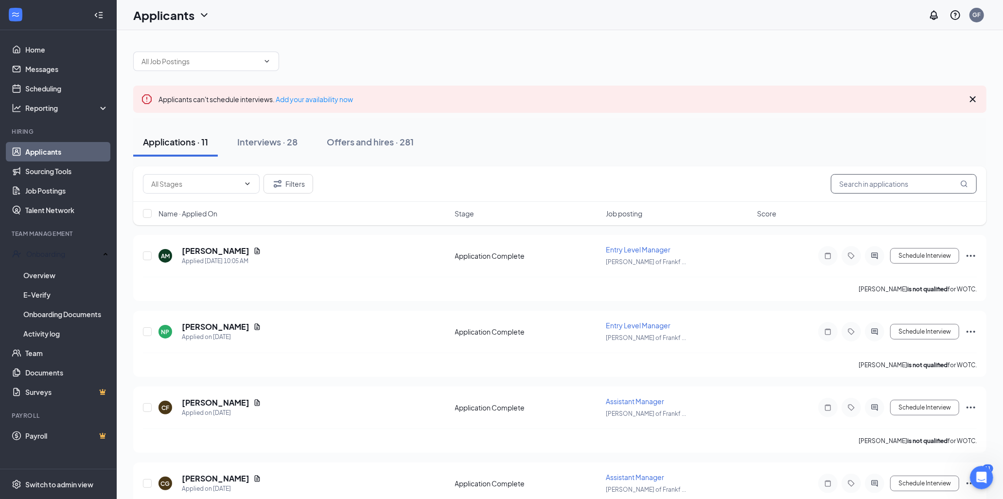
click at [841, 178] on input "text" at bounding box center [904, 183] width 146 height 19
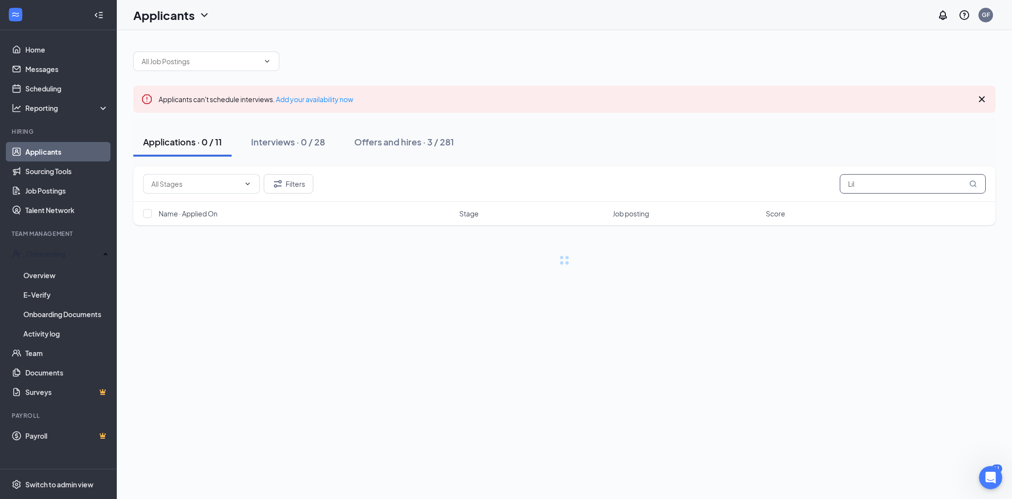
type input "Lil"
click at [195, 16] on div "Applicants" at bounding box center [171, 15] width 77 height 17
click at [301, 133] on button "Interviews · 0 / 28" at bounding box center [287, 141] width 93 height 29
click at [199, 18] on icon "ChevronDown" at bounding box center [204, 15] width 12 height 12
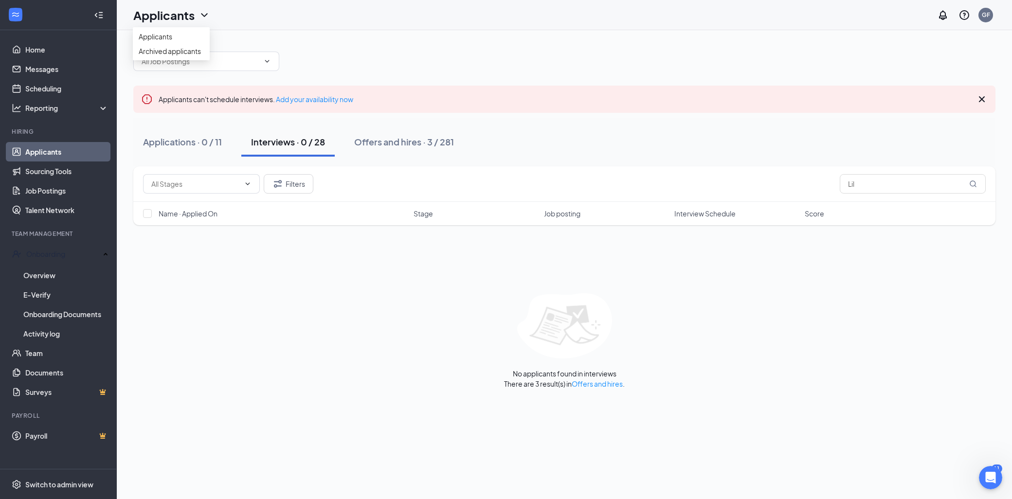
click at [199, 14] on icon "ChevronDown" at bounding box center [204, 15] width 12 height 12
click at [186, 56] on link "Archived applicants" at bounding box center [171, 51] width 65 height 10
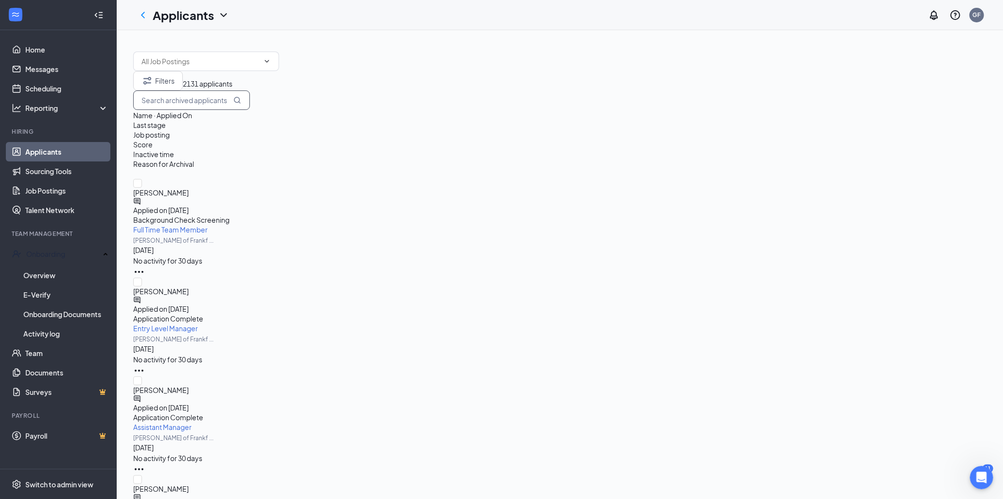
click at [250, 109] on input "text" at bounding box center [191, 99] width 117 height 19
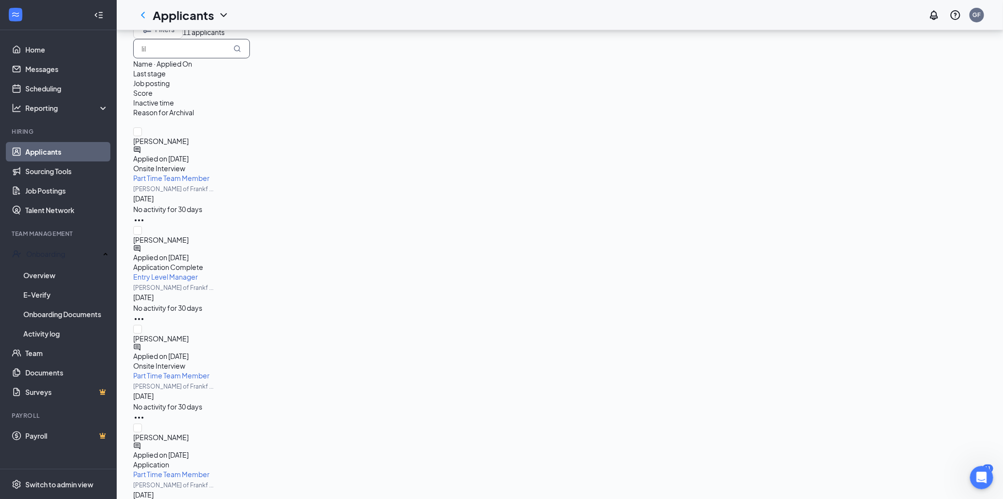
scroll to position [103, 0]
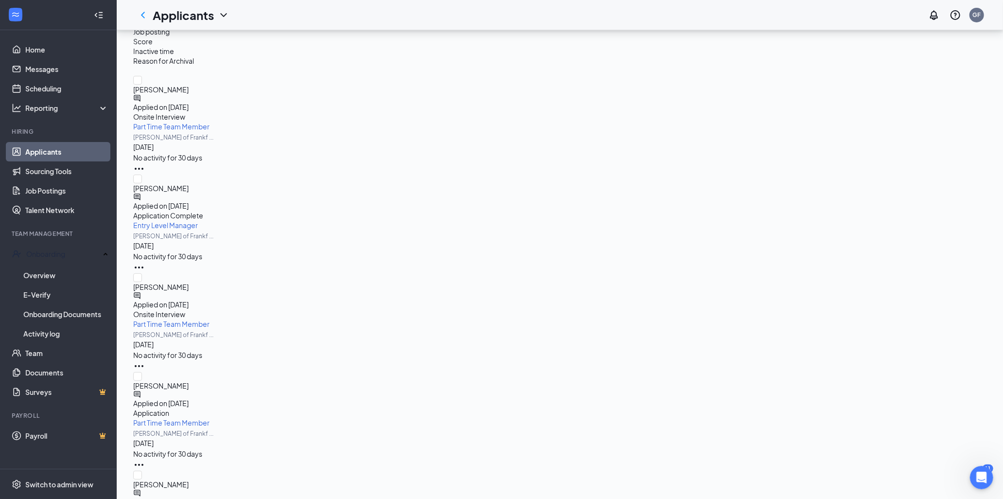
type input "lil"
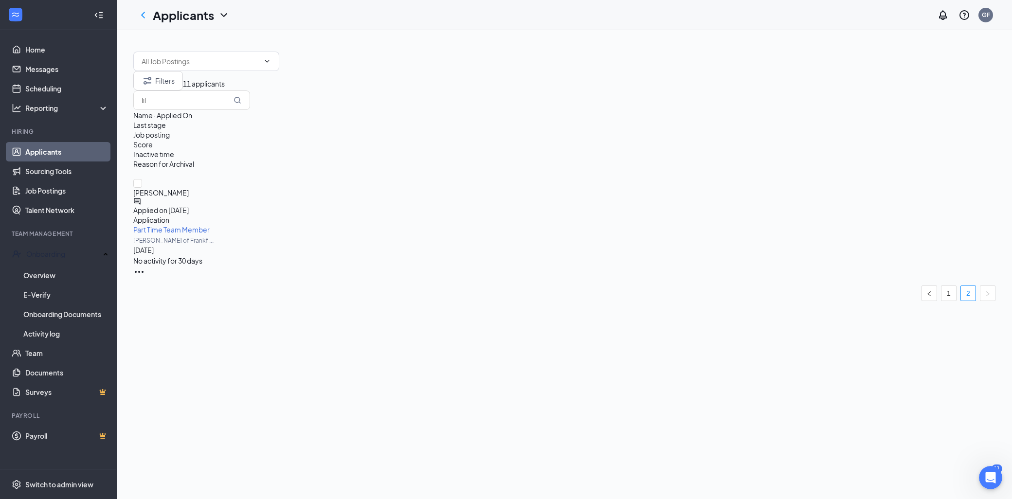
click at [939, 285] on ul "1 2" at bounding box center [564, 293] width 862 height 16
click at [947, 286] on link "1" at bounding box center [948, 293] width 15 height 15
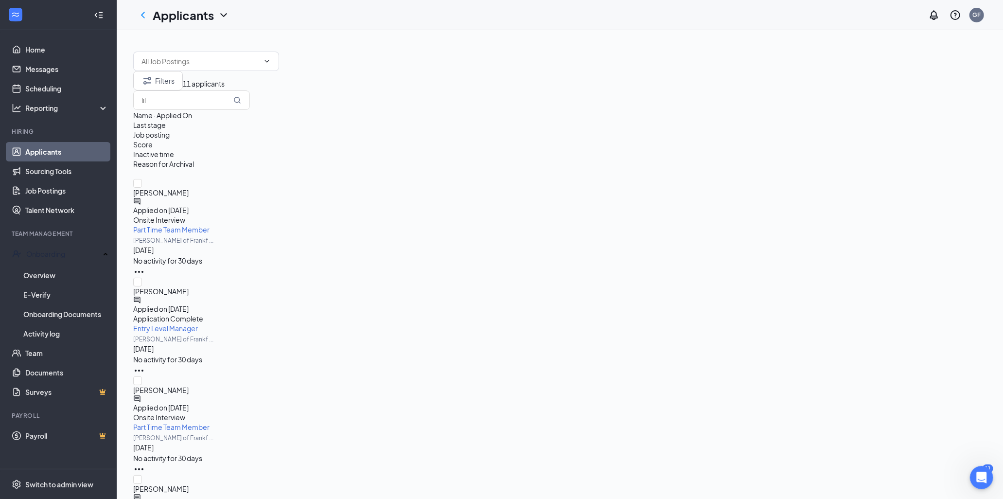
click at [145, 266] on icon "Ellipses" at bounding box center [139, 272] width 12 height 12
click at [143, 271] on icon "Ellipses" at bounding box center [139, 272] width 9 height 2
click at [188, 484] on span "Lilly Burnette" at bounding box center [559, 489] width 853 height 10
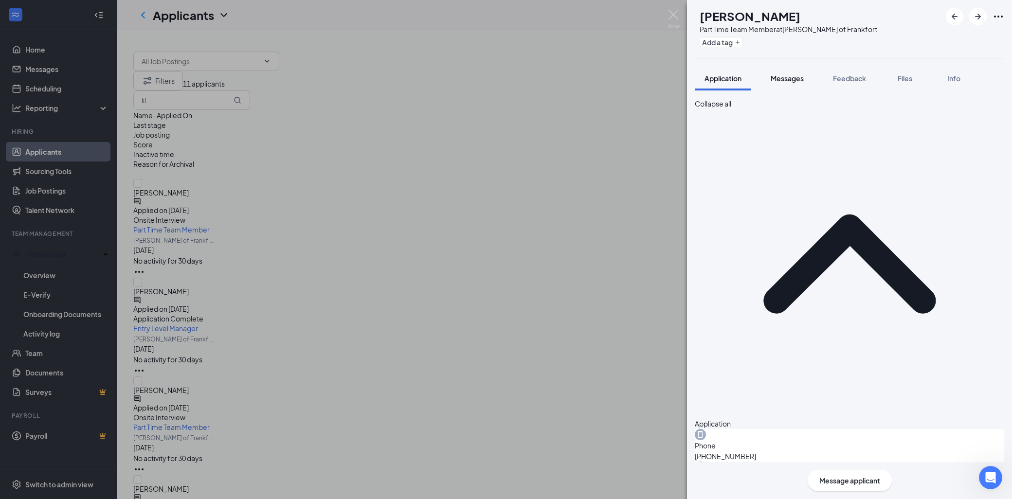
click at [790, 78] on span "Messages" at bounding box center [786, 78] width 33 height 9
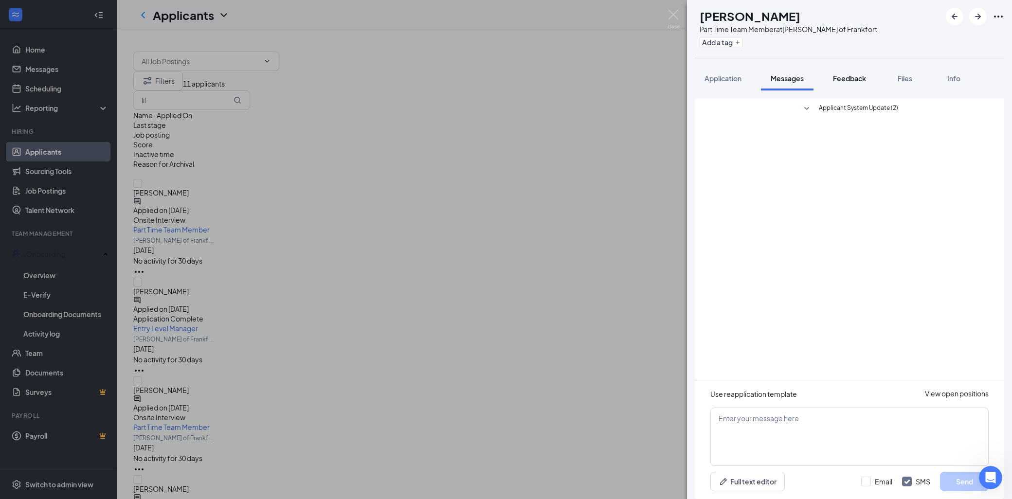
click at [837, 74] on span "Feedback" at bounding box center [849, 78] width 33 height 9
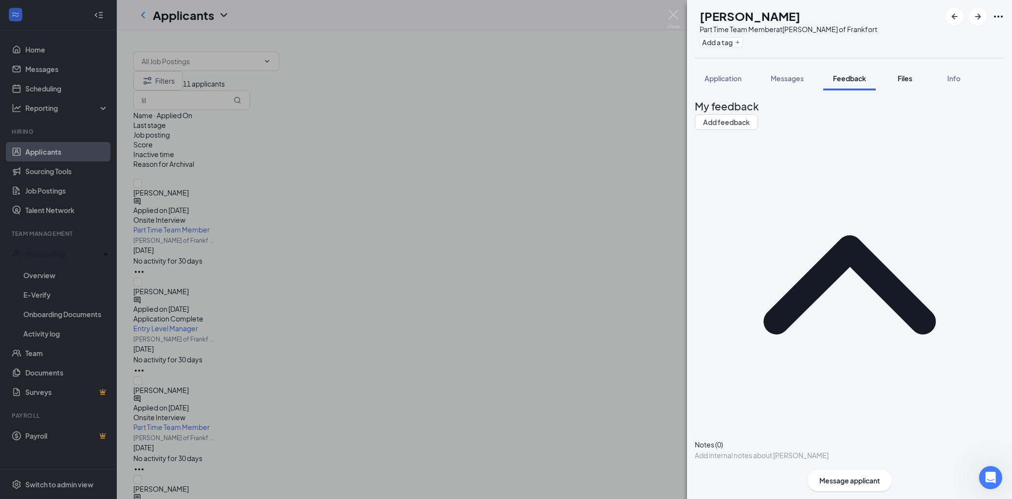
click at [898, 80] on span "Files" at bounding box center [904, 78] width 15 height 9
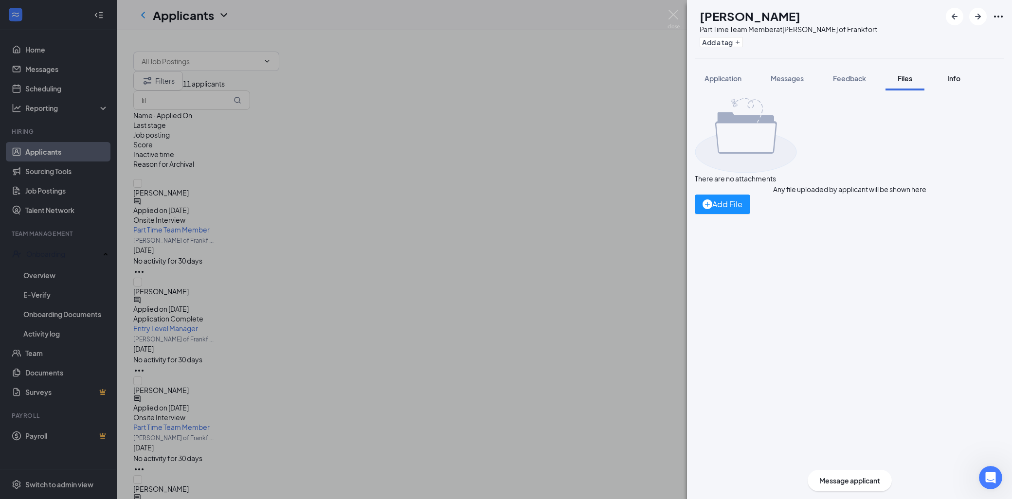
click at [959, 80] on span "Info" at bounding box center [953, 78] width 13 height 9
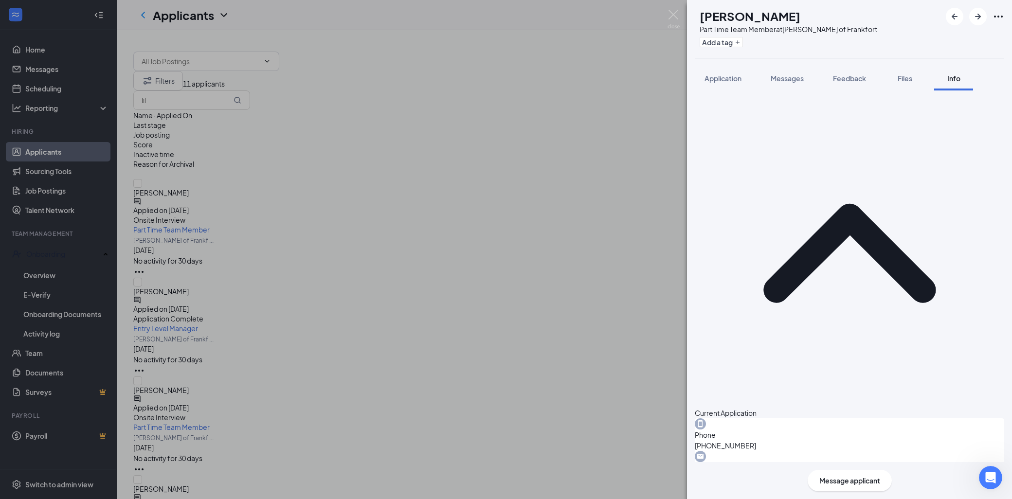
click at [1002, 19] on icon "Ellipses" at bounding box center [998, 17] width 12 height 12
click at [1000, 17] on icon "Ellipses" at bounding box center [998, 17] width 12 height 12
click at [944, 36] on link "View full application" at bounding box center [923, 33] width 63 height 11
click at [349, 93] on div "LB Lilly Burnette Part Time Team Member at Culver's of Frankfort Add a tag Appl…" at bounding box center [506, 249] width 1012 height 499
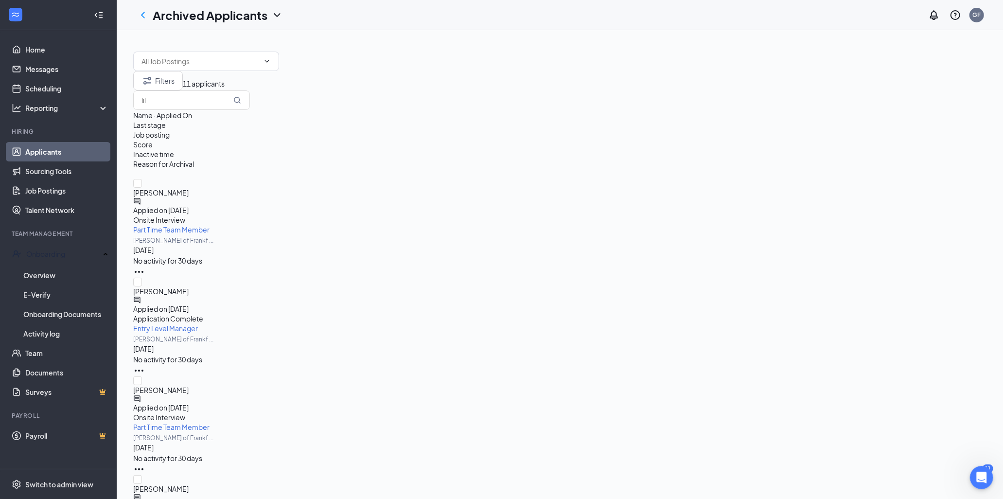
click at [271, 12] on icon "ChevronDown" at bounding box center [277, 15] width 12 height 12
click at [275, 13] on icon "ChevronDown" at bounding box center [277, 15] width 12 height 12
drag, startPoint x: 319, startPoint y: 52, endPoint x: 325, endPoint y: 56, distance: 7.0
click at [325, 55] on div at bounding box center [559, 56] width 853 height 29
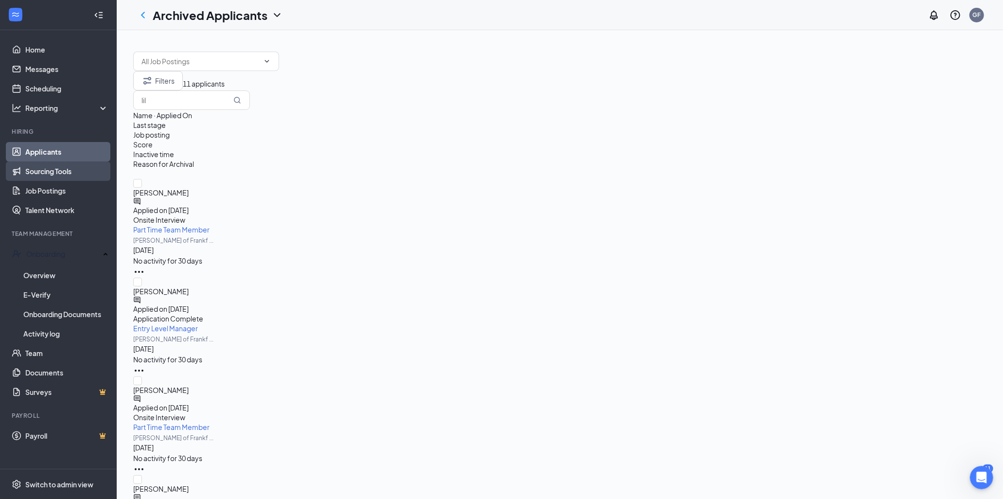
click at [56, 171] on link "Sourcing Tools" at bounding box center [66, 170] width 83 height 19
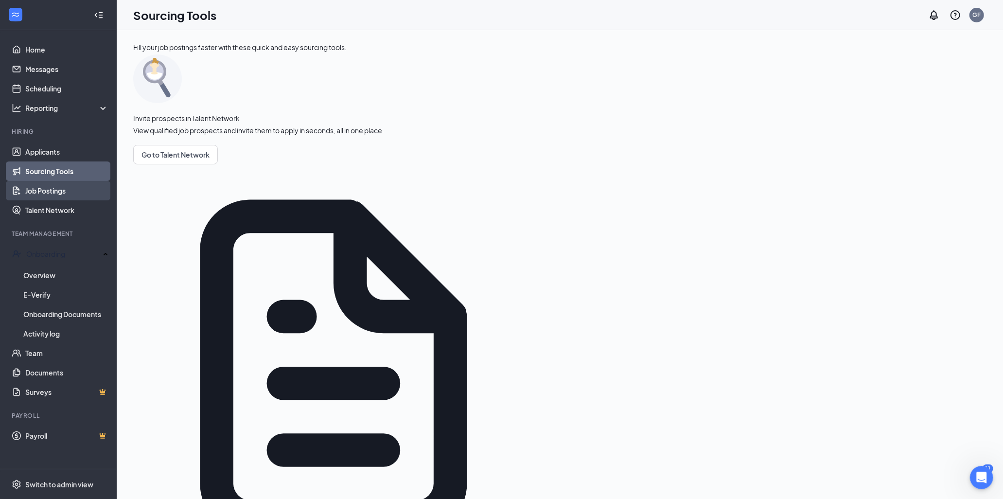
click at [55, 193] on link "Job Postings" at bounding box center [66, 190] width 83 height 19
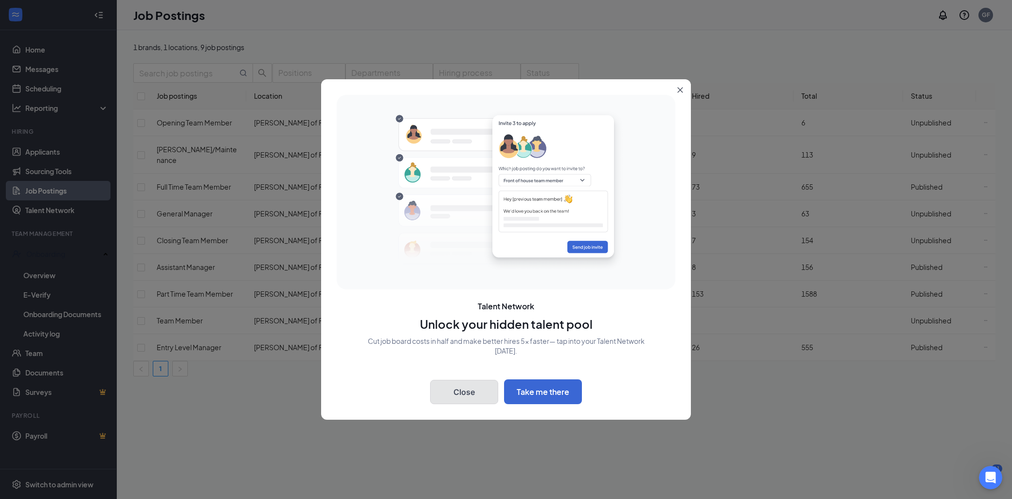
click at [458, 394] on button "Close" at bounding box center [464, 392] width 68 height 24
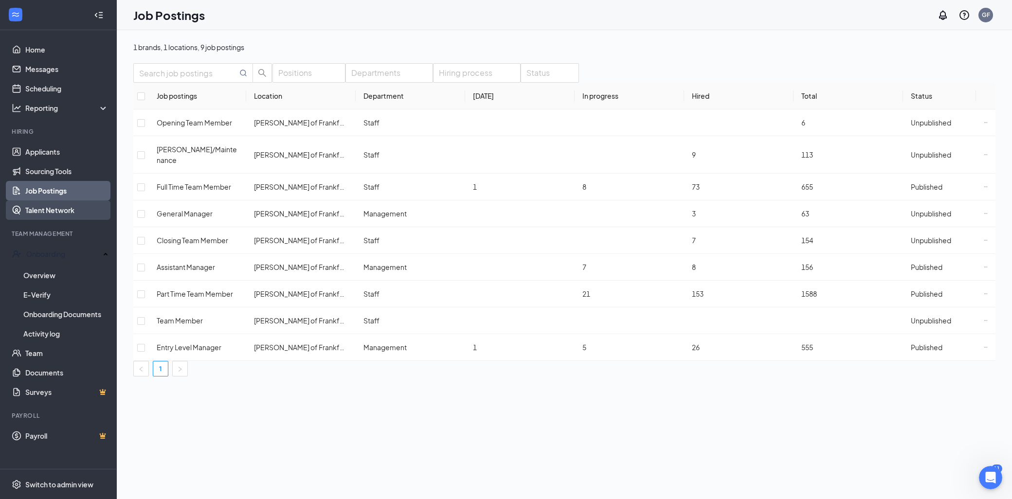
click at [52, 209] on link "Talent Network" at bounding box center [66, 209] width 83 height 19
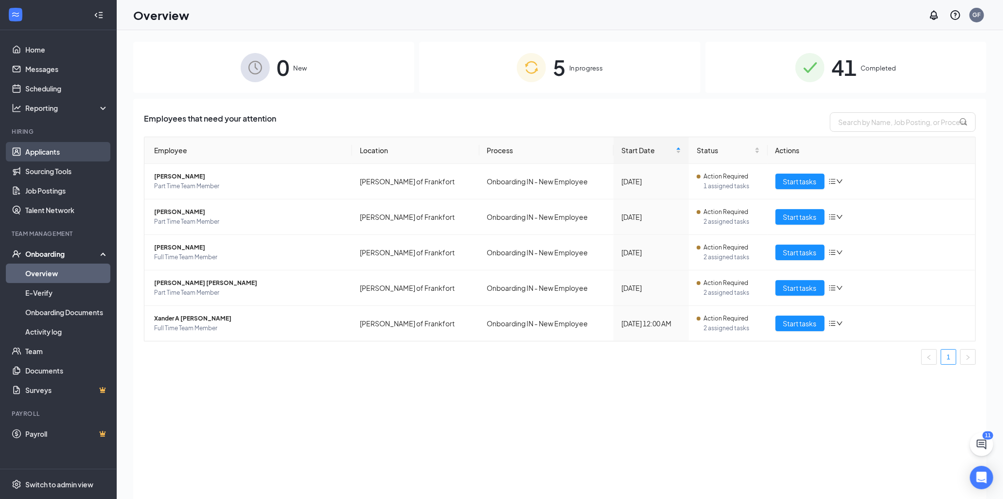
click at [28, 149] on link "Applicants" at bounding box center [66, 151] width 83 height 19
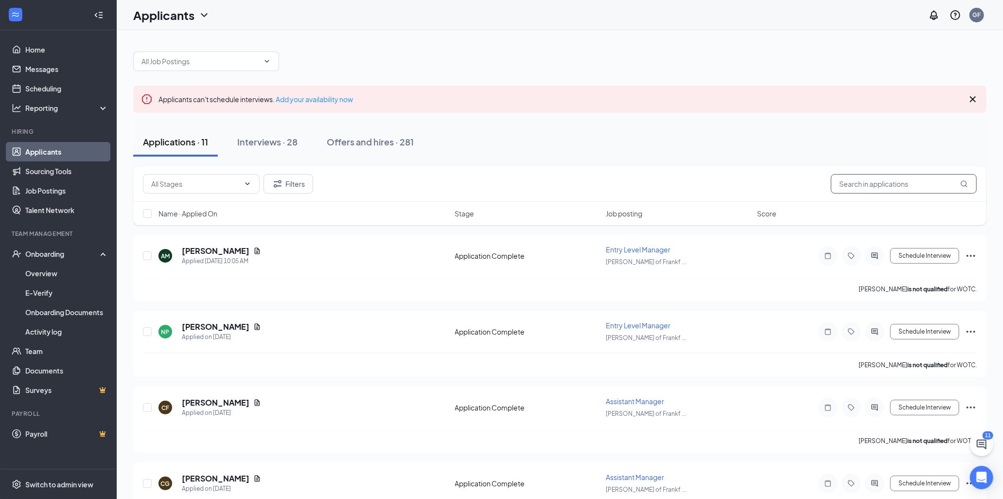
click at [862, 185] on input "text" at bounding box center [904, 183] width 146 height 19
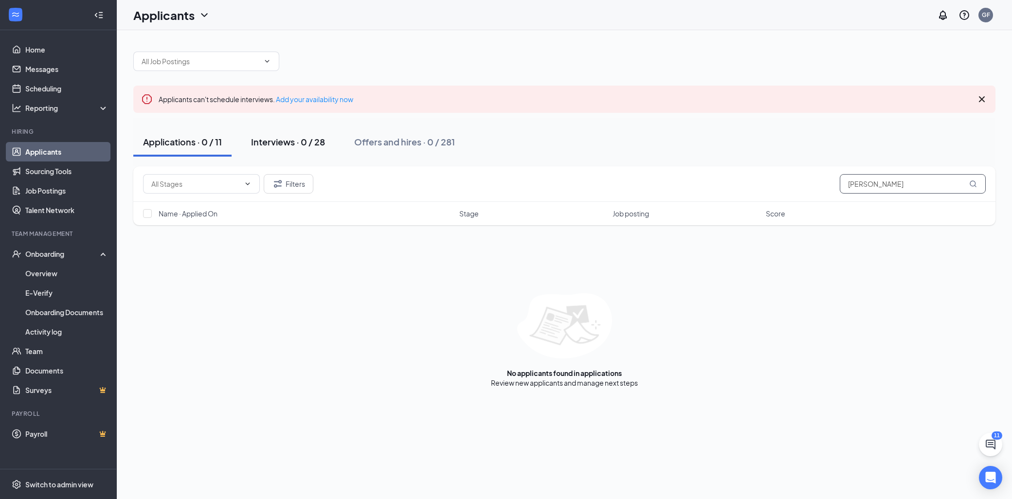
type input "Chloe"
click at [304, 151] on button "Interviews · 0 / 28" at bounding box center [287, 141] width 93 height 29
click at [370, 141] on div "Offers and hires · 0 / 281" at bounding box center [404, 142] width 101 height 12
click at [202, 143] on div "Applications · 0 / 11" at bounding box center [182, 142] width 79 height 12
click at [67, 153] on link "Applicants" at bounding box center [66, 151] width 83 height 19
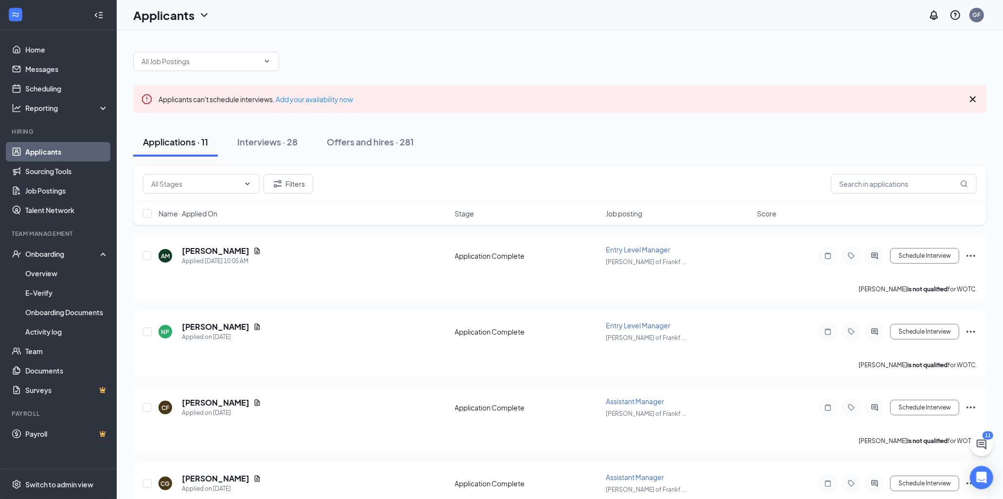
click at [183, 18] on h1 "Applicants" at bounding box center [163, 15] width 61 height 17
click at [167, 58] on link "Archived applicants" at bounding box center [191, 63] width 105 height 10
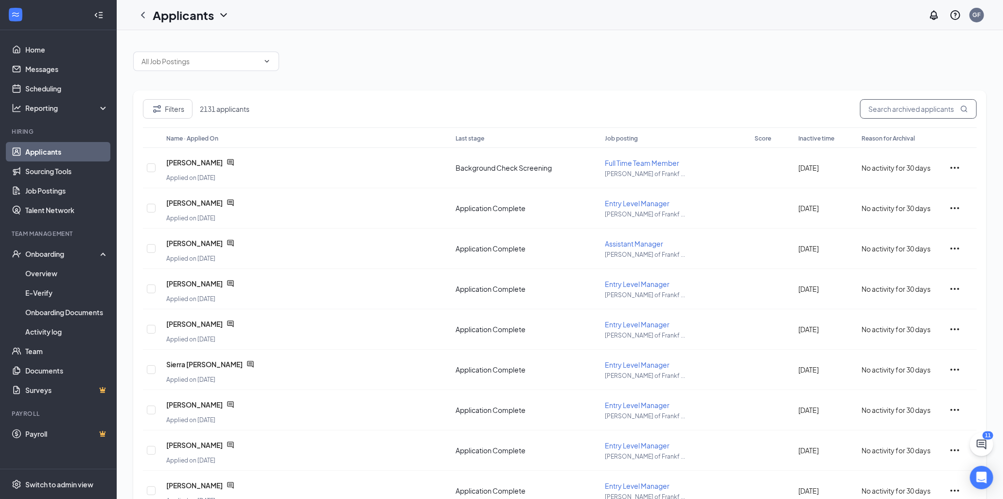
click at [890, 106] on input "text" at bounding box center [918, 108] width 117 height 19
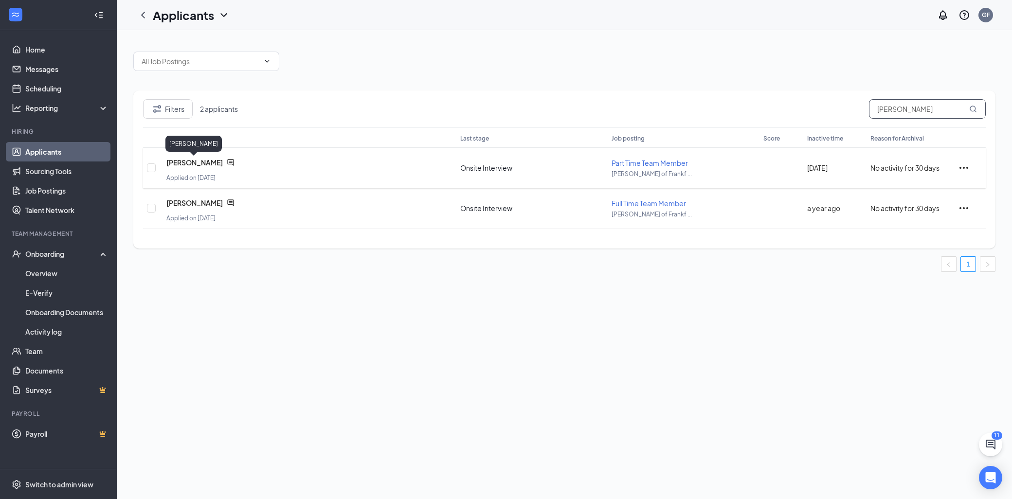
type input "CHLOE"
click at [227, 160] on icon "ChatActive" at bounding box center [231, 163] width 8 height 8
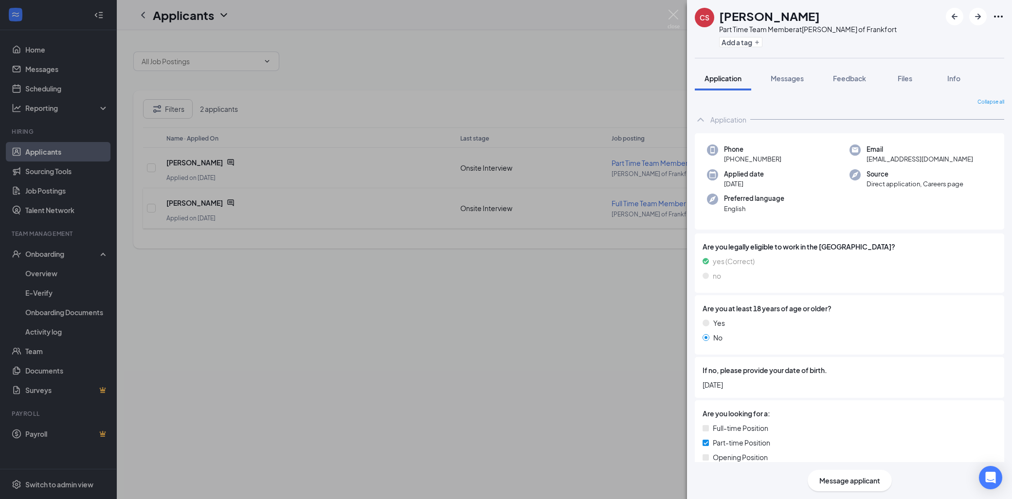
click at [614, 249] on div "CS Chloe Shaffer Part Time Team Member at Culver's of Frankfort Add a tag Appli…" at bounding box center [506, 249] width 1012 height 499
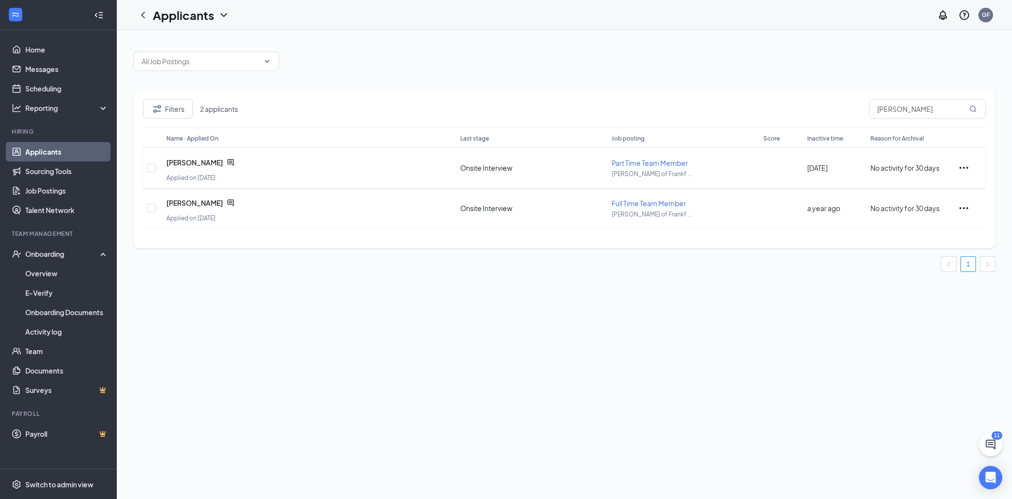
click at [969, 164] on div at bounding box center [971, 168] width 26 height 12
drag, startPoint x: 387, startPoint y: 164, endPoint x: 363, endPoint y: 164, distance: 23.8
click at [385, 163] on div "Chloe Shaffer" at bounding box center [286, 162] width 240 height 19
click at [227, 161] on icon "ChatActive" at bounding box center [230, 162] width 6 height 6
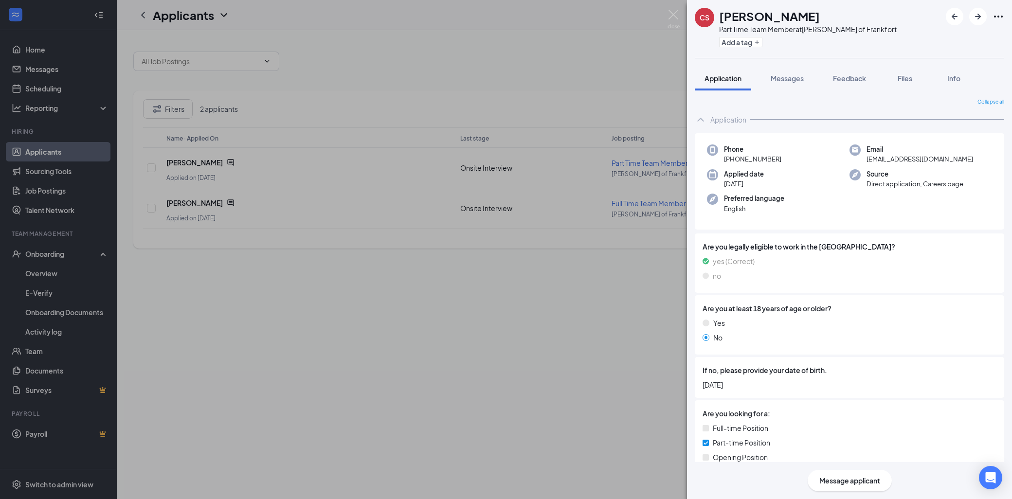
click at [870, 477] on span "Message applicant" at bounding box center [849, 480] width 61 height 11
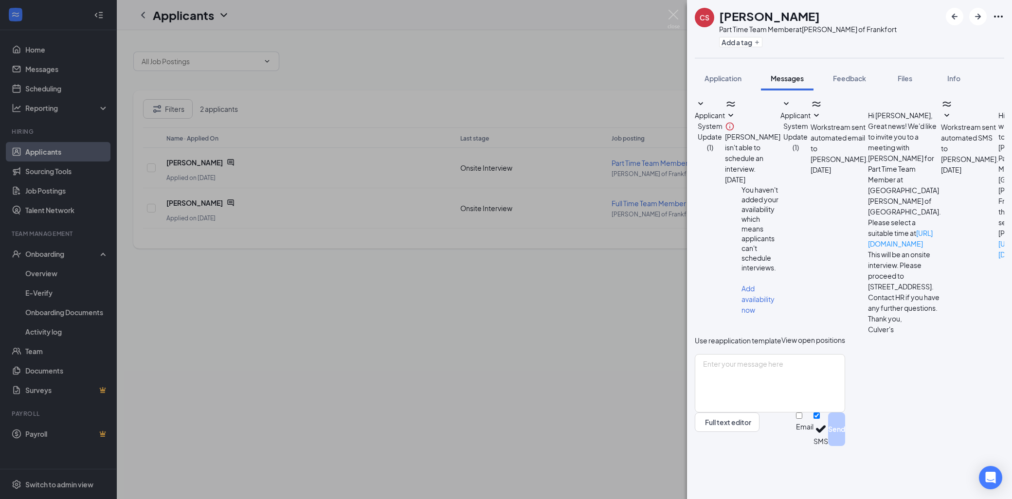
click at [531, 334] on div "CS Chloe Shaffer Part Time Team Member at Culver's of Frankfort Add a tag Appli…" at bounding box center [506, 249] width 1012 height 499
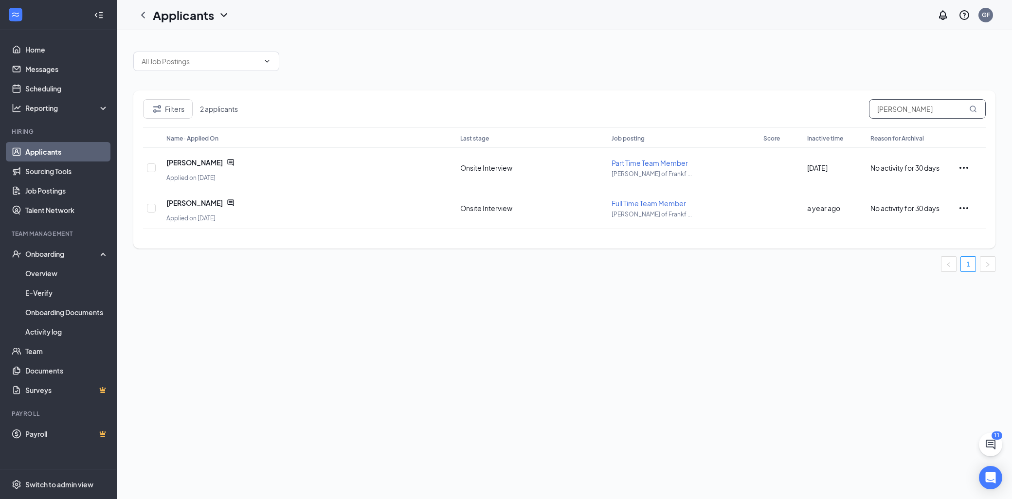
click at [959, 106] on input "CHLOE" at bounding box center [927, 108] width 117 height 19
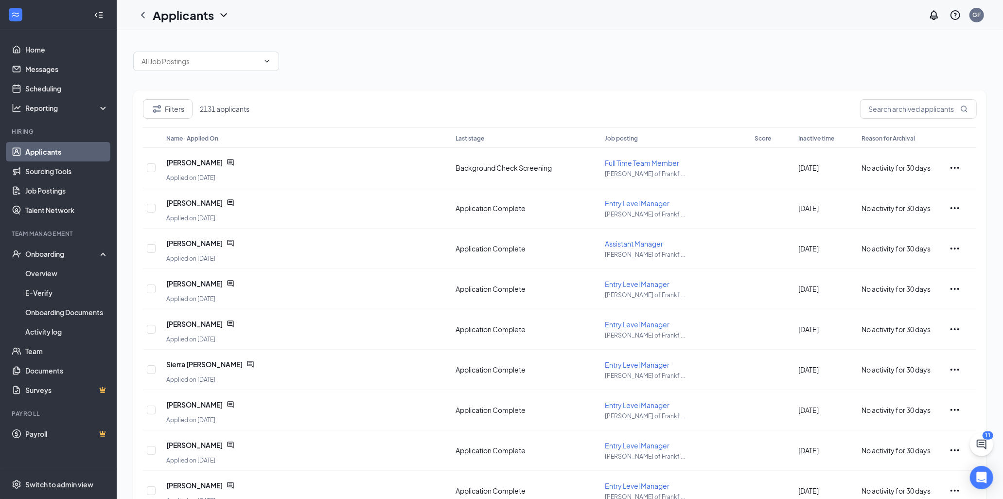
click at [75, 157] on link "Applicants" at bounding box center [66, 151] width 83 height 19
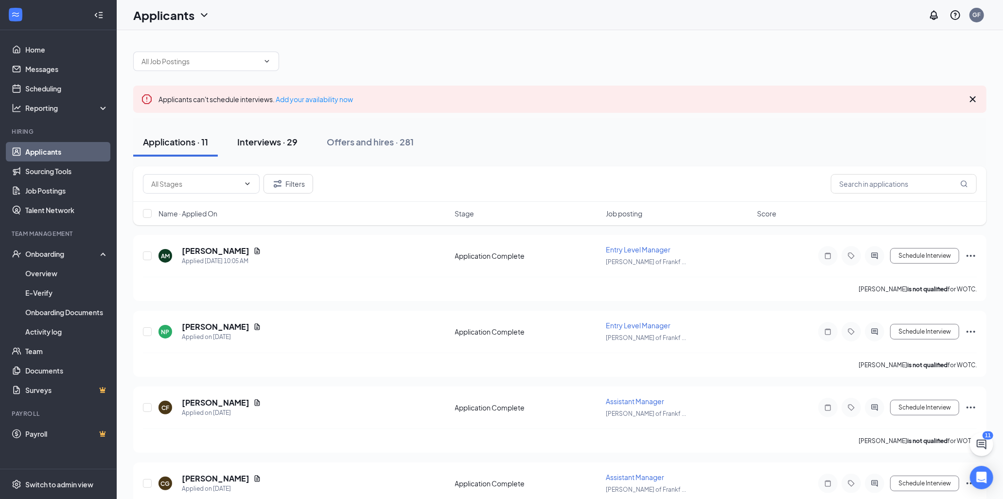
click at [258, 134] on button "Interviews · 29" at bounding box center [268, 141] width 80 height 29
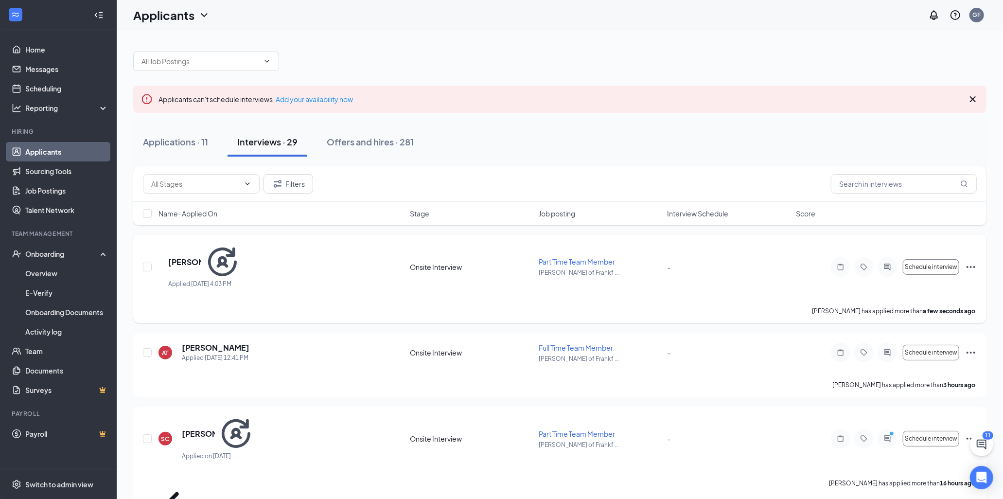
click at [972, 261] on icon "Ellipses" at bounding box center [971, 267] width 12 height 12
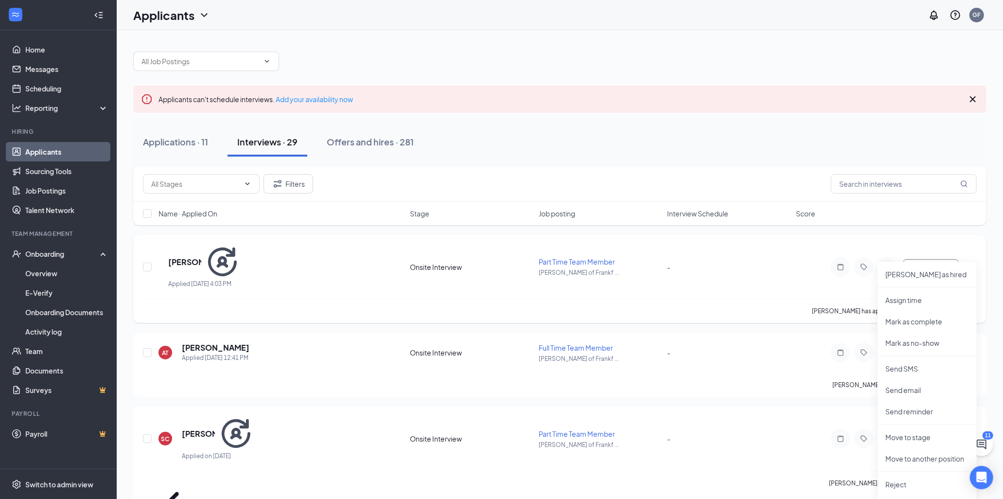
click at [731, 299] on div "Lilly Burnette has applied more than a few seconds ago ." at bounding box center [560, 311] width 834 height 24
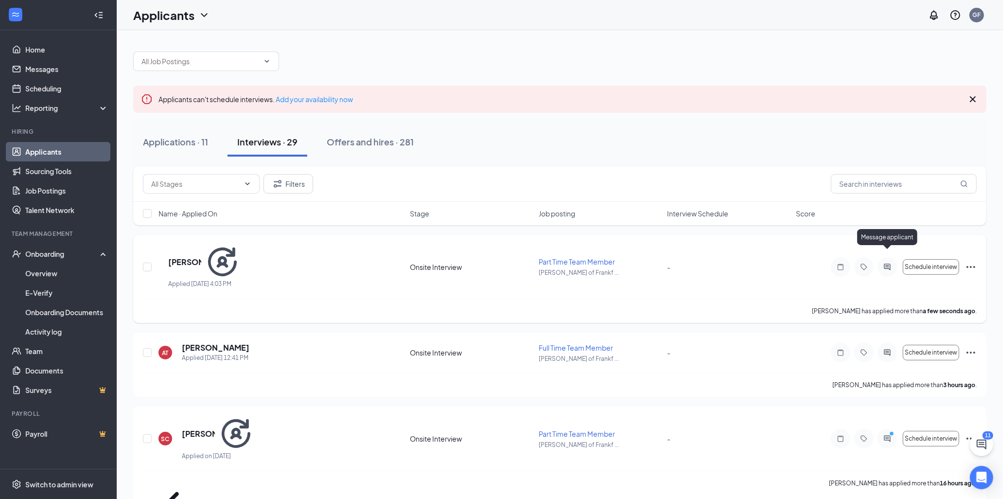
click at [892, 263] on icon "ActiveChat" at bounding box center [888, 267] width 12 height 8
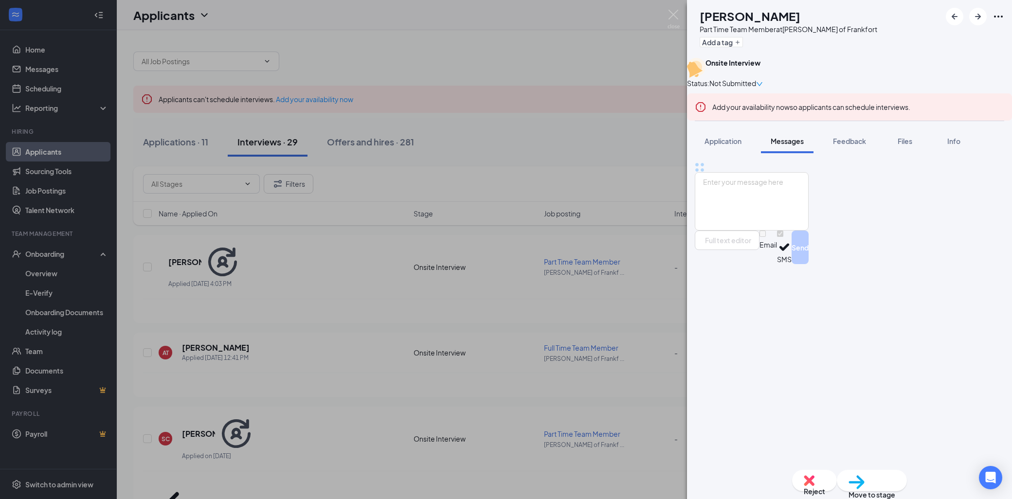
scroll to position [2, 0]
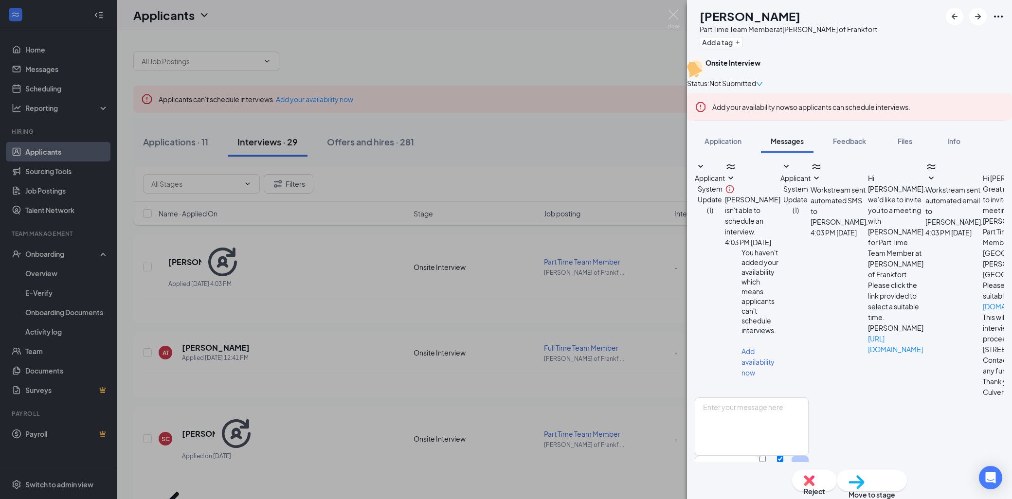
click at [925, 184] on icon "SmallChevronDown" at bounding box center [931, 179] width 12 height 12
click at [810, 184] on icon "SmallChevronDown" at bounding box center [816, 179] width 12 height 12
click at [810, 215] on button "Applicant System Update (1)" at bounding box center [795, 188] width 30 height 54
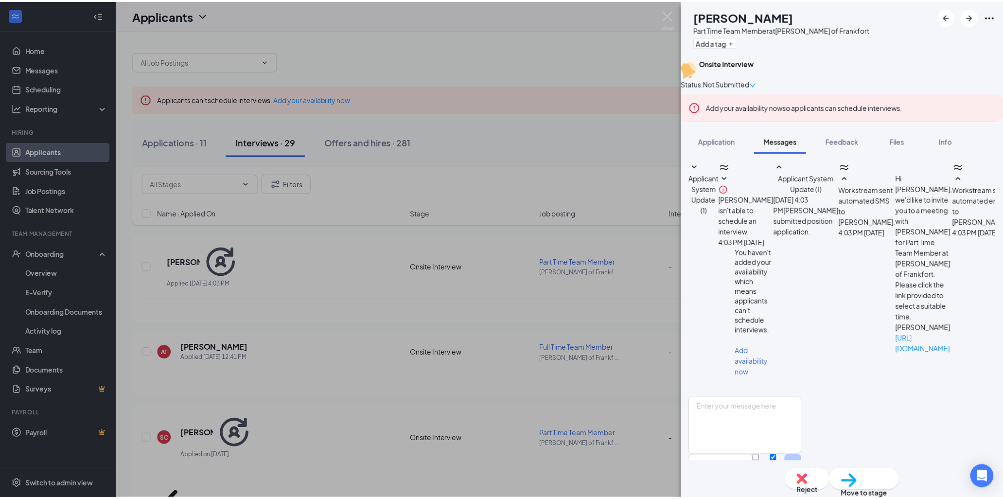
scroll to position [214, 0]
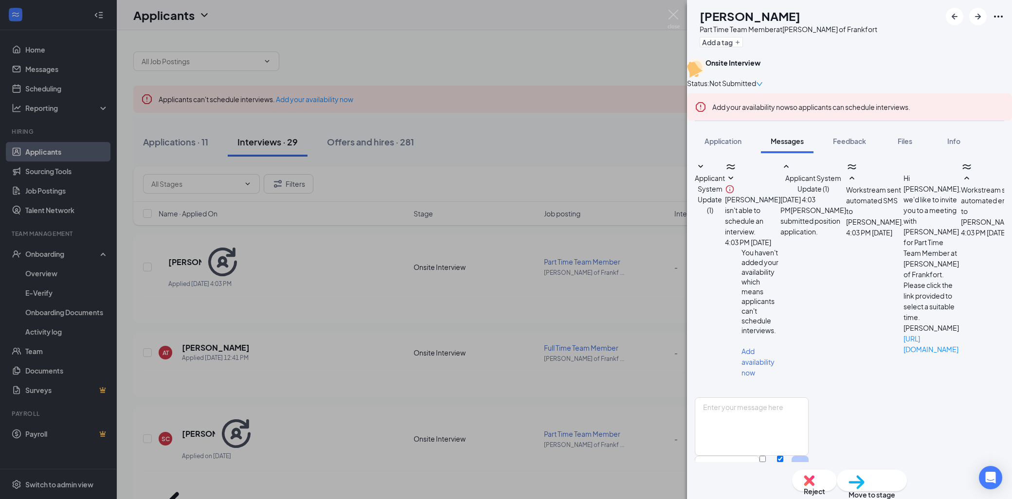
click at [433, 288] on div "LB Lilly Burnette Part Time Team Member at Culver's of Frankfort Add a tag Onsi…" at bounding box center [506, 249] width 1012 height 499
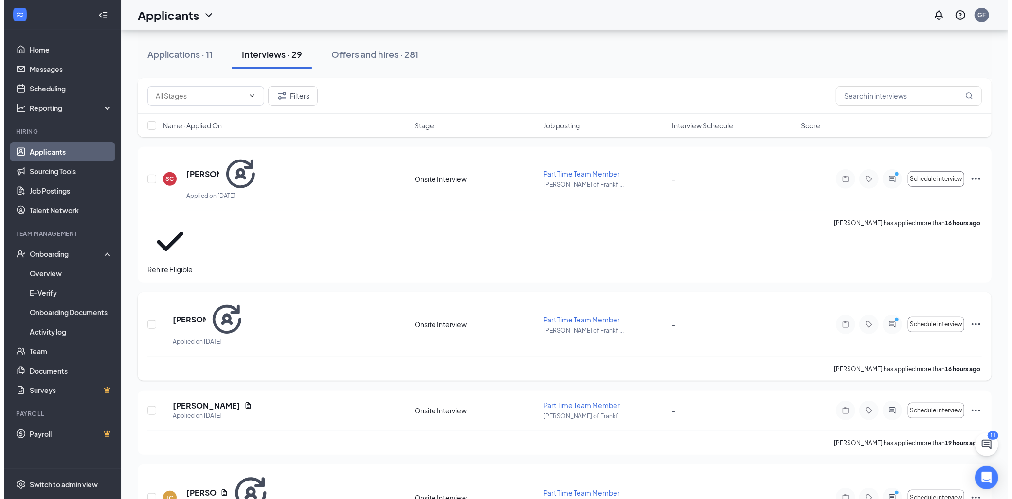
scroll to position [324, 0]
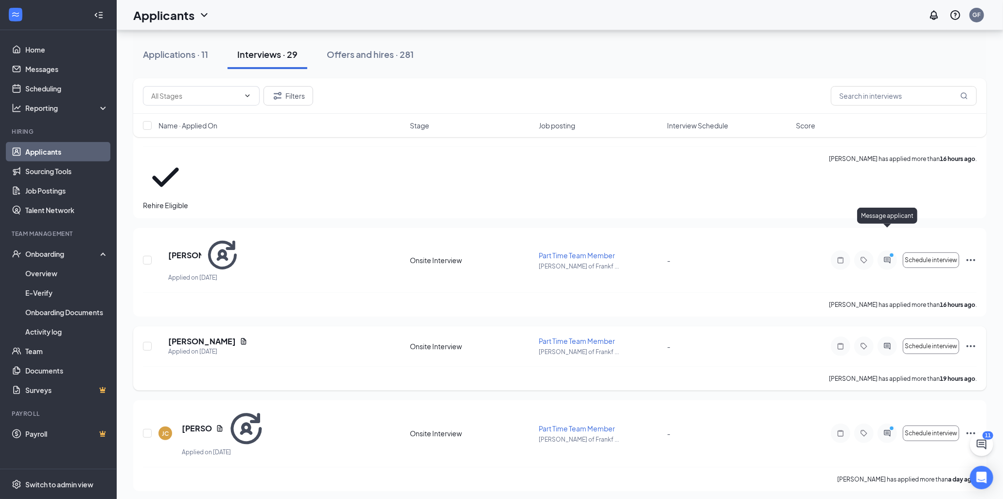
click at [890, 343] on icon "ActiveChat" at bounding box center [888, 346] width 6 height 6
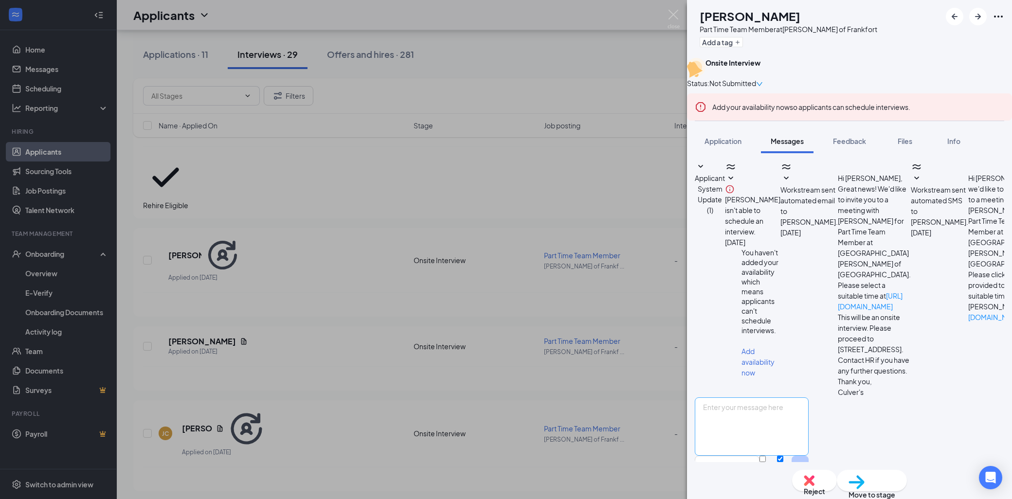
scroll to position [150, 0]
click at [808, 397] on textarea at bounding box center [751, 426] width 114 height 58
type textarea "o"
type textarea "Hey Chloe! We spoke on Wednesday briefly about an interview. Would you be able …"
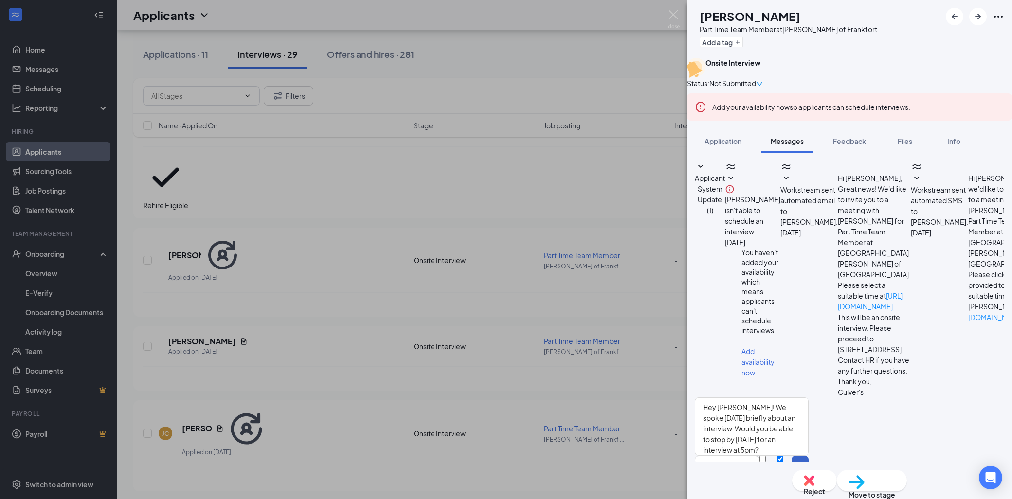
click at [808, 456] on button "Send" at bounding box center [799, 473] width 17 height 34
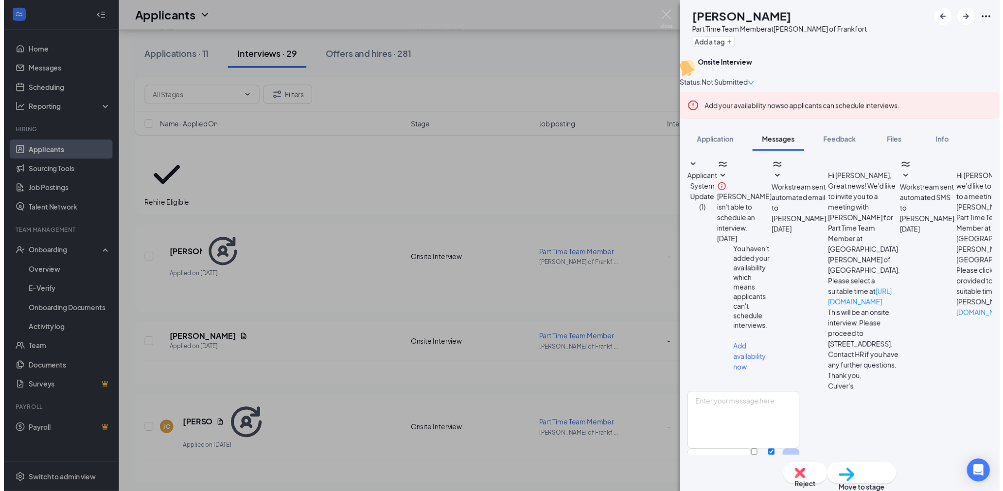
scroll to position [233, 0]
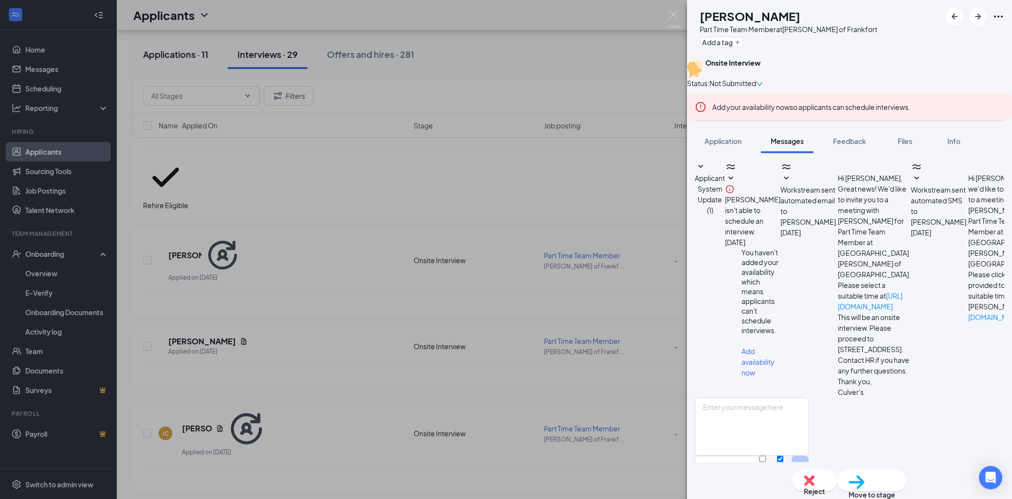
drag, startPoint x: 186, startPoint y: 67, endPoint x: 188, endPoint y: 57, distance: 9.8
click at [187, 66] on div "CV Cloe Vandagrifft Part Time Team Member at Culver's of Frankfort Add a tag On…" at bounding box center [506, 249] width 1012 height 499
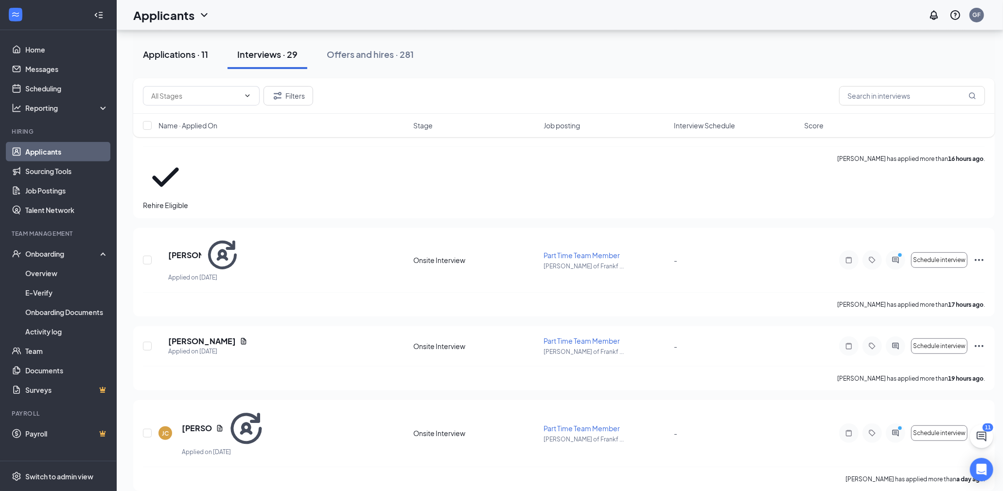
click at [188, 56] on div "Applications · 11" at bounding box center [175, 54] width 65 height 12
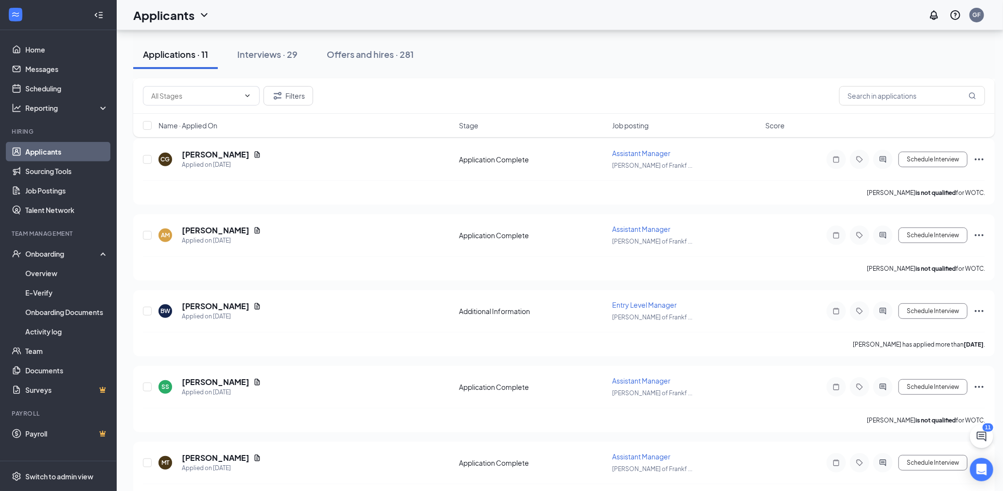
click at [188, 56] on div "Applications · 11" at bounding box center [175, 54] width 65 height 12
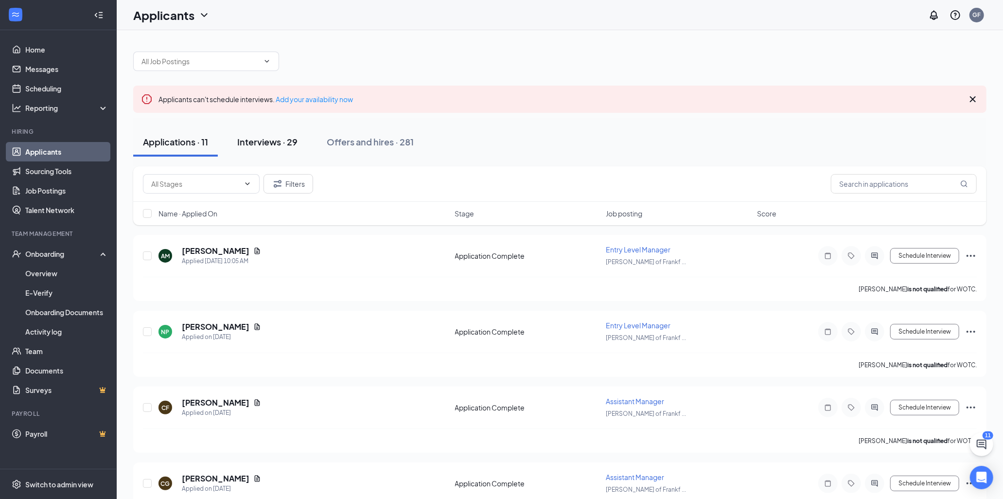
click at [266, 132] on button "Interviews · 29" at bounding box center [268, 141] width 80 height 29
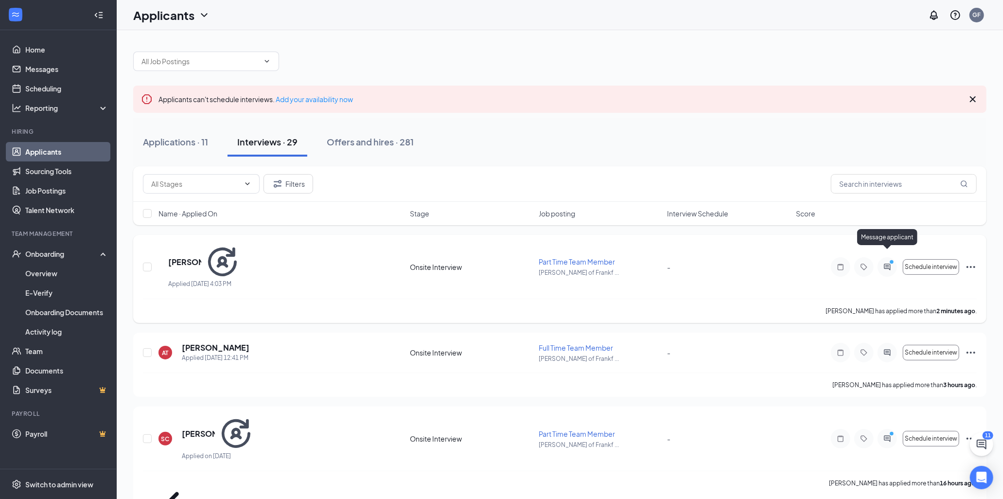
click at [890, 260] on circle "PrimaryDot" at bounding box center [891, 262] width 4 height 4
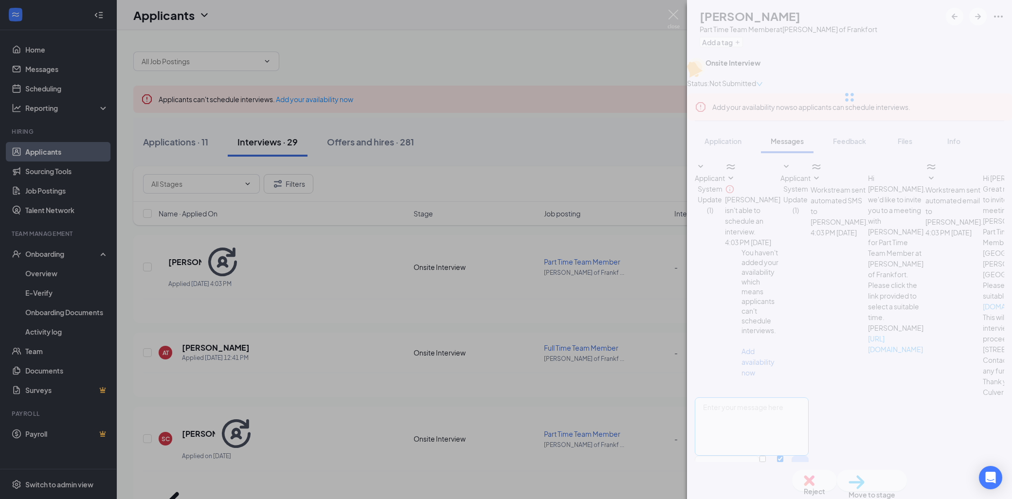
scroll to position [65, 0]
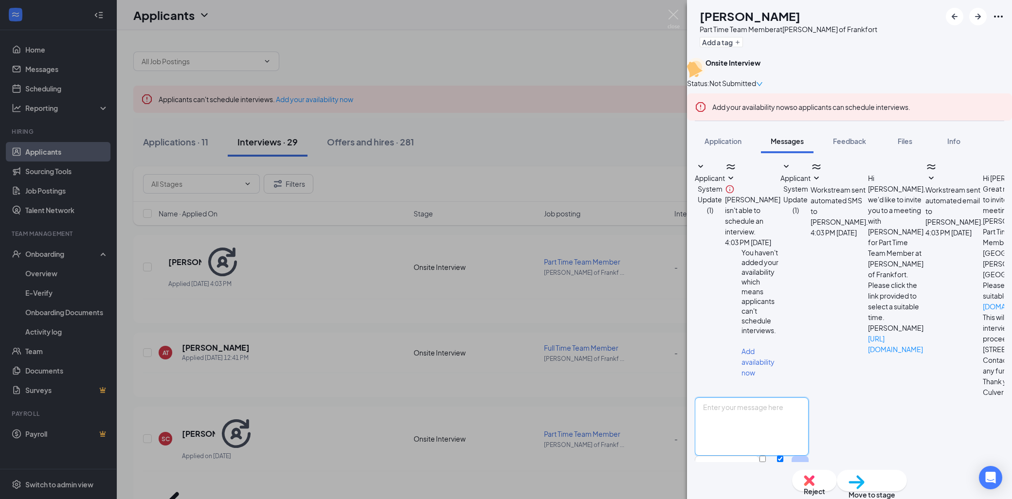
click at [808, 397] on textarea at bounding box center [751, 426] width 114 height 58
type textarea "Hey Lilly! This is Maxim. We spoke on the phone earlier. Would you be able to c…"
click at [808, 456] on button "Send" at bounding box center [799, 473] width 17 height 34
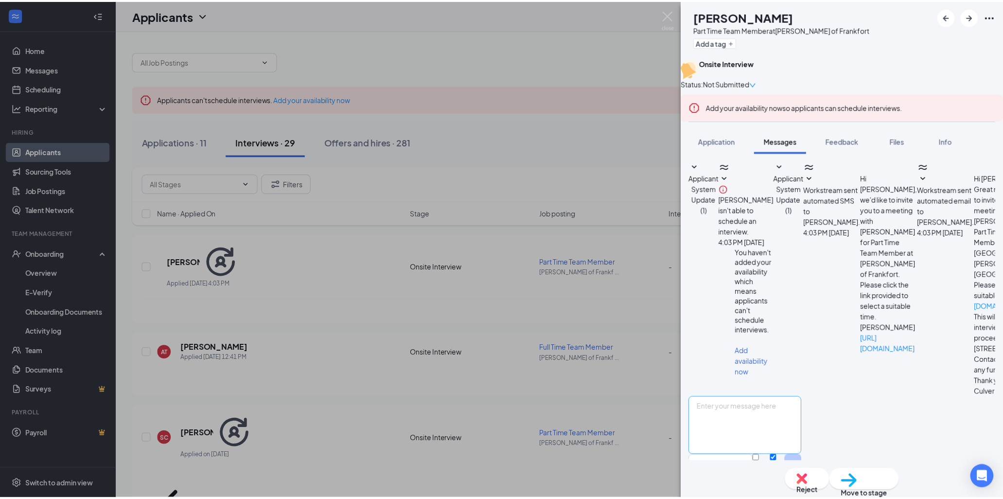
scroll to position [149, 0]
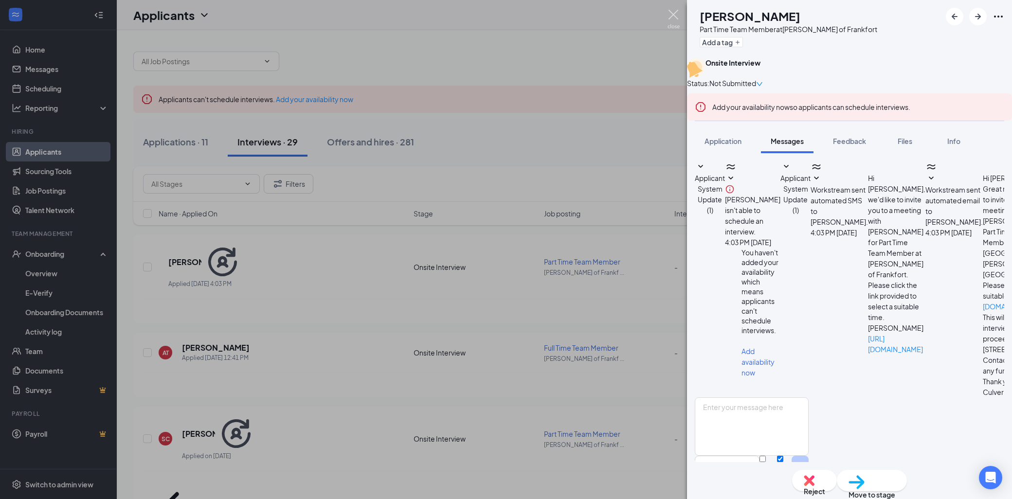
click at [673, 16] on img at bounding box center [673, 19] width 12 height 19
